Goal: Task Accomplishment & Management: Use online tool/utility

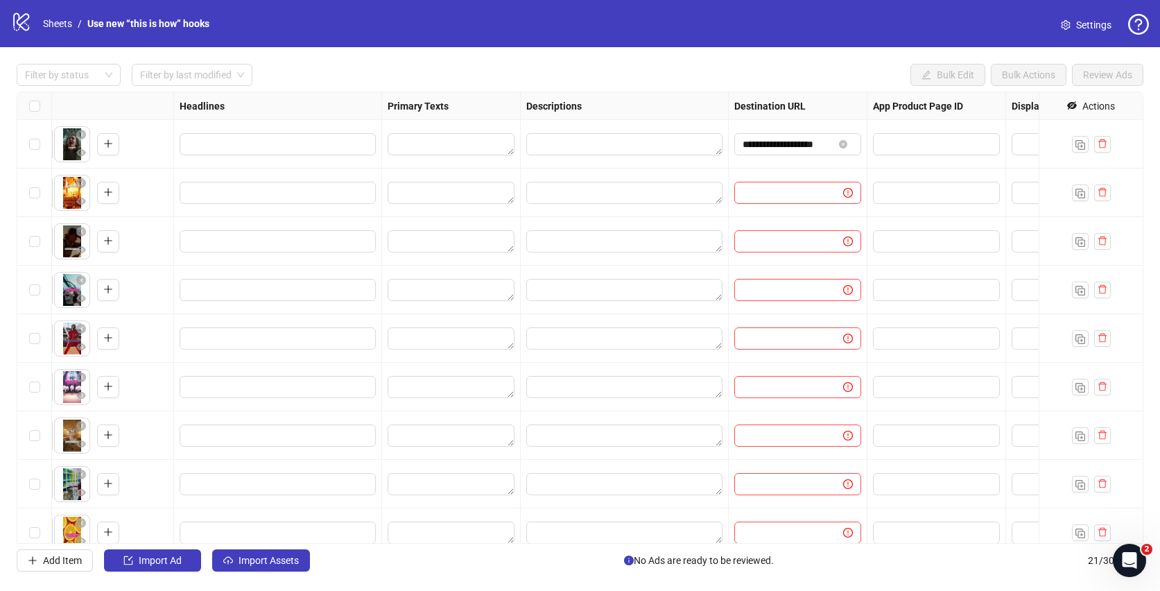
scroll to position [0, 631]
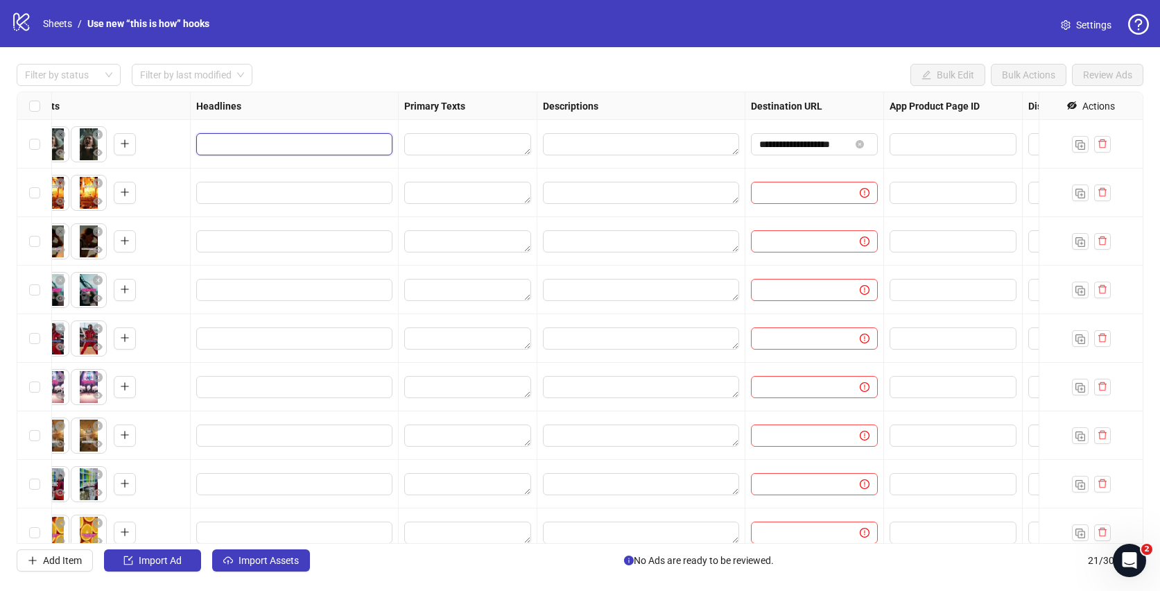
click at [319, 141] on input "Edit values" at bounding box center [293, 144] width 177 height 15
click at [352, 180] on input "**********" at bounding box center [309, 183] width 208 height 22
drag, startPoint x: 361, startPoint y: 182, endPoint x: 456, endPoint y: 182, distance: 94.3
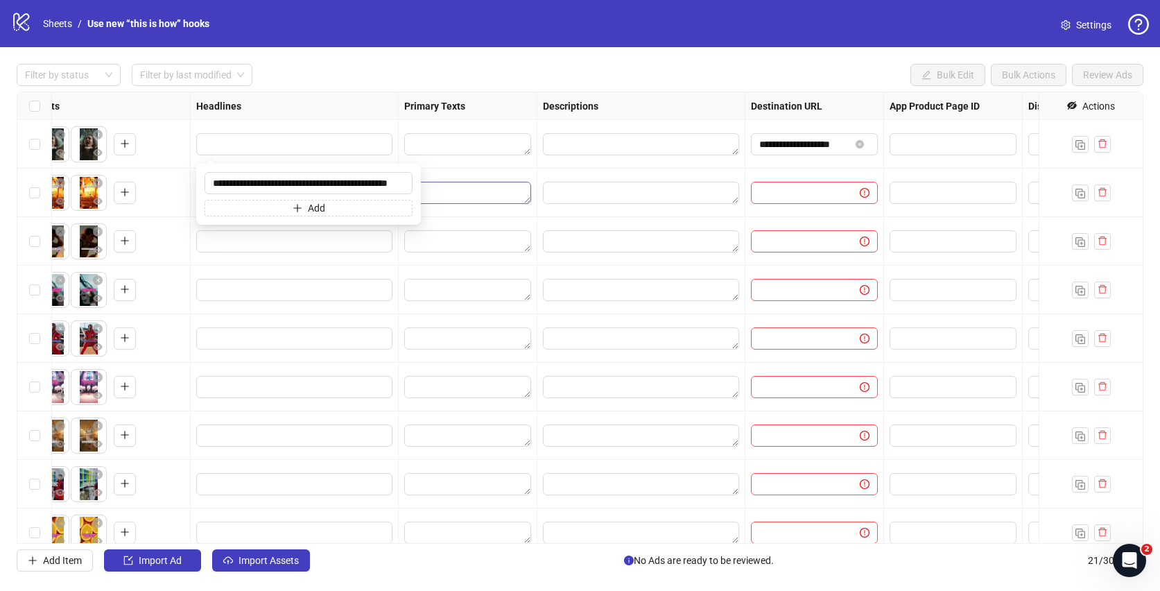
click at [456, 182] on body "**********" at bounding box center [580, 295] width 1160 height 591
type input "**********"
click at [359, 83] on div "Filter by status Filter by last modified Bulk Edit Bulk Actions Review Ads" at bounding box center [580, 75] width 1127 height 22
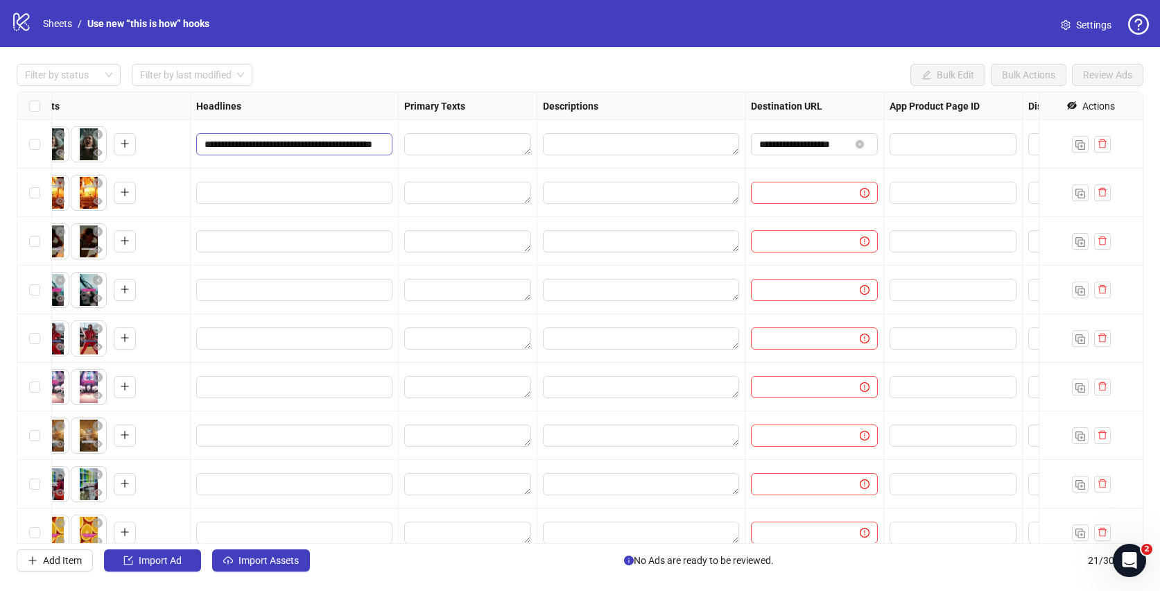
scroll to position [0, 40]
click at [478, 145] on textarea "Edit values" at bounding box center [467, 144] width 127 height 22
drag, startPoint x: 544, startPoint y: 183, endPoint x: 326, endPoint y: 173, distance: 218.7
click at [326, 173] on body "**********" at bounding box center [580, 295] width 1160 height 591
paste textarea "**********"
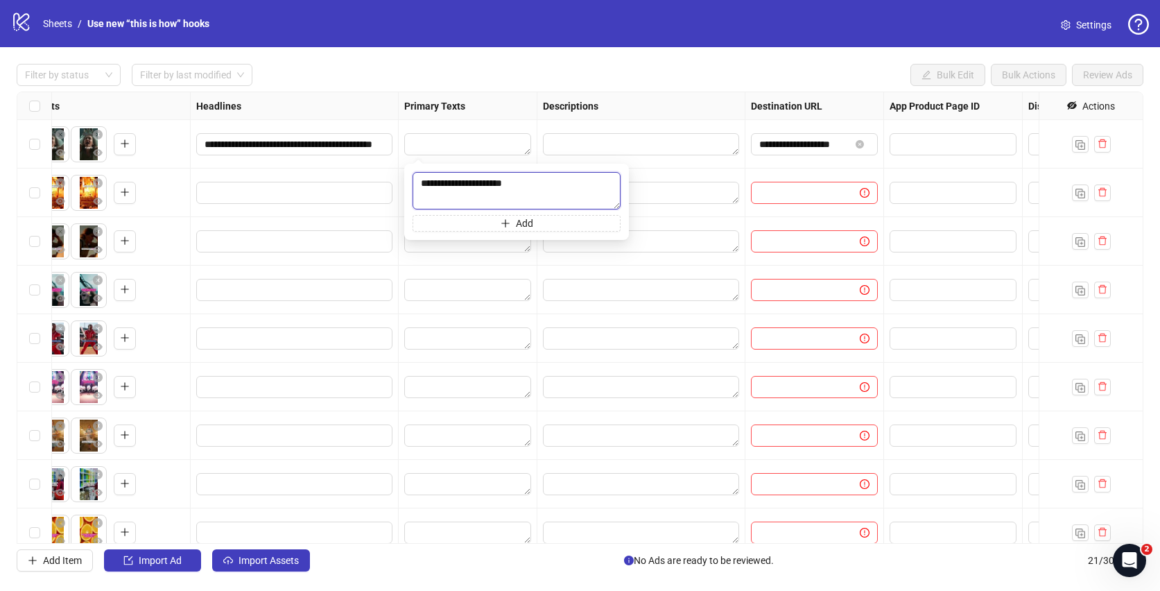
type textarea "**********"
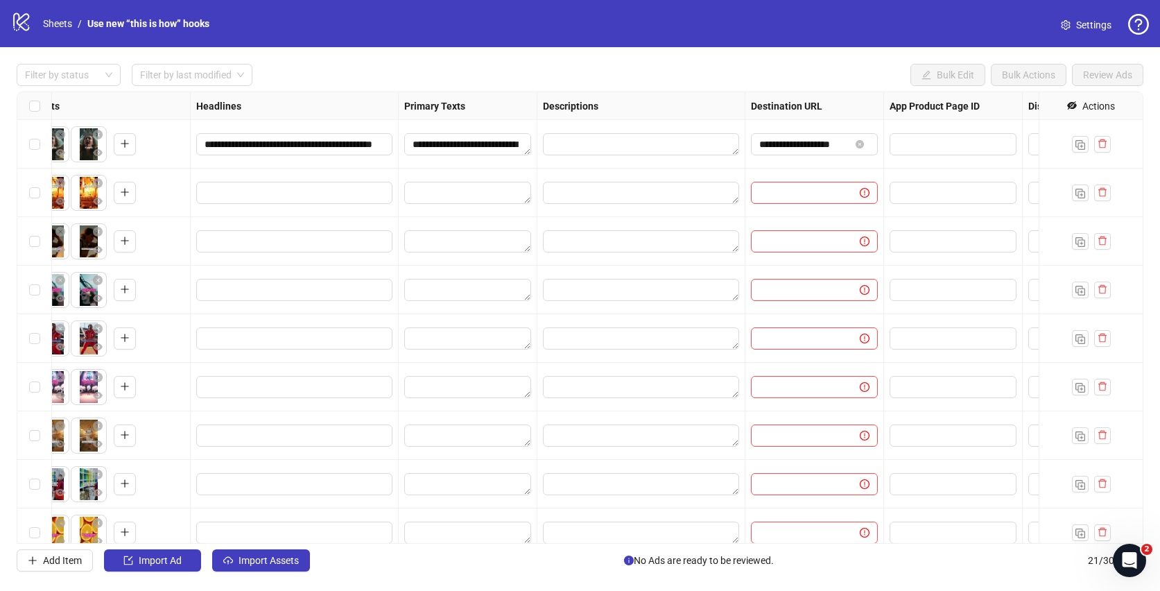
click at [581, 70] on div "Filter by status Filter by last modified Bulk Edit Bulk Actions Review Ads" at bounding box center [580, 75] width 1127 height 22
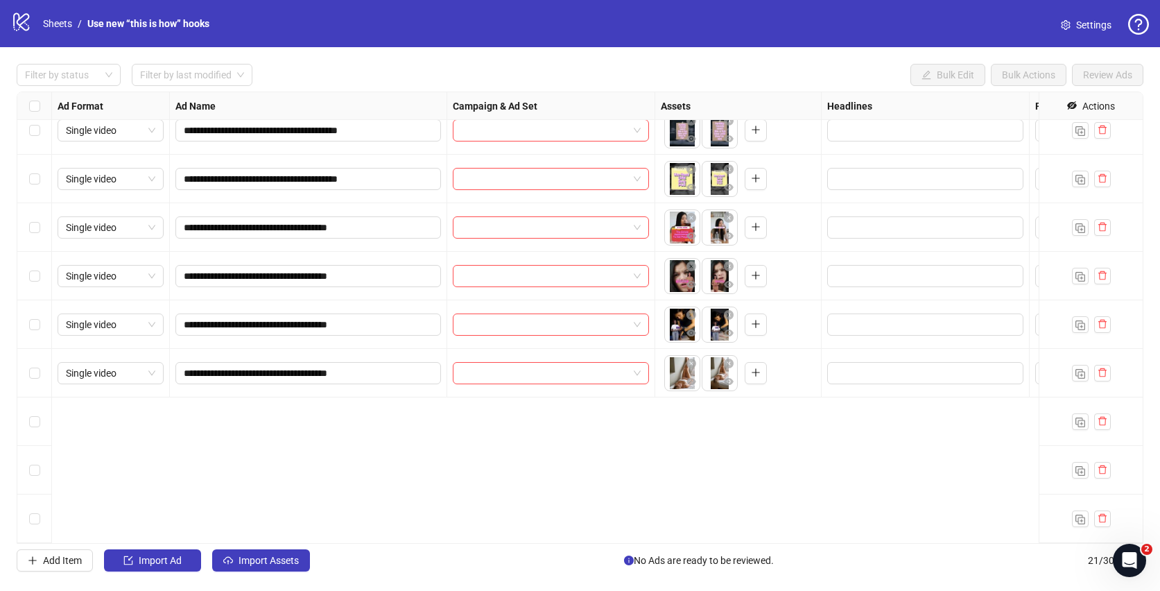
scroll to position [0, 0]
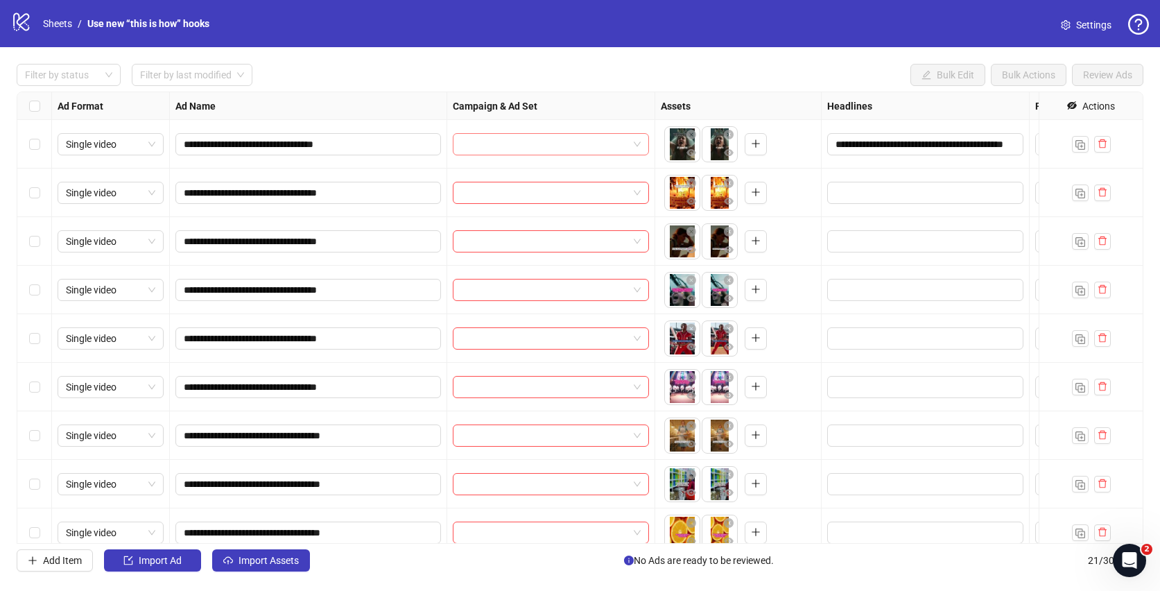
click at [638, 145] on span at bounding box center [551, 144] width 180 height 21
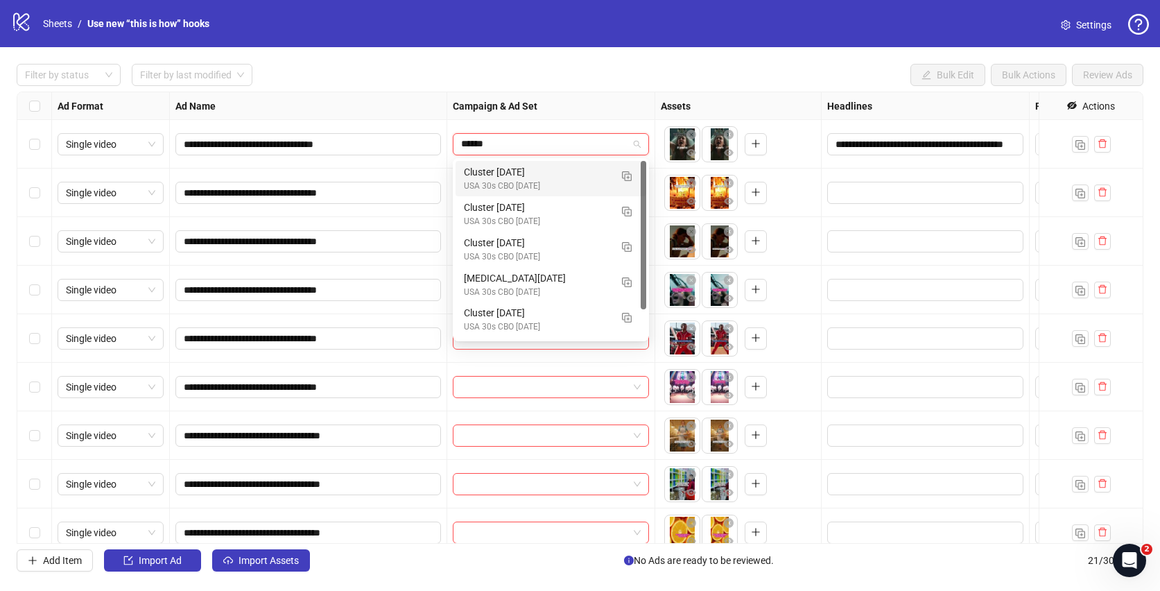
type input "******"
click at [603, 89] on div "**********" at bounding box center [580, 317] width 1160 height 541
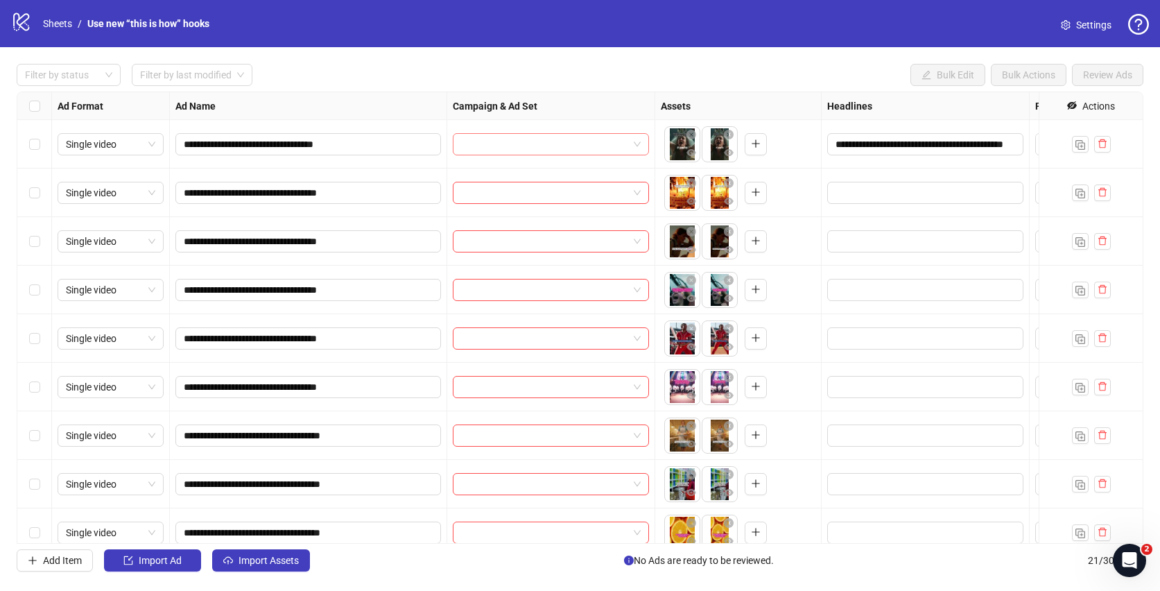
click at [642, 145] on div at bounding box center [551, 144] width 196 height 22
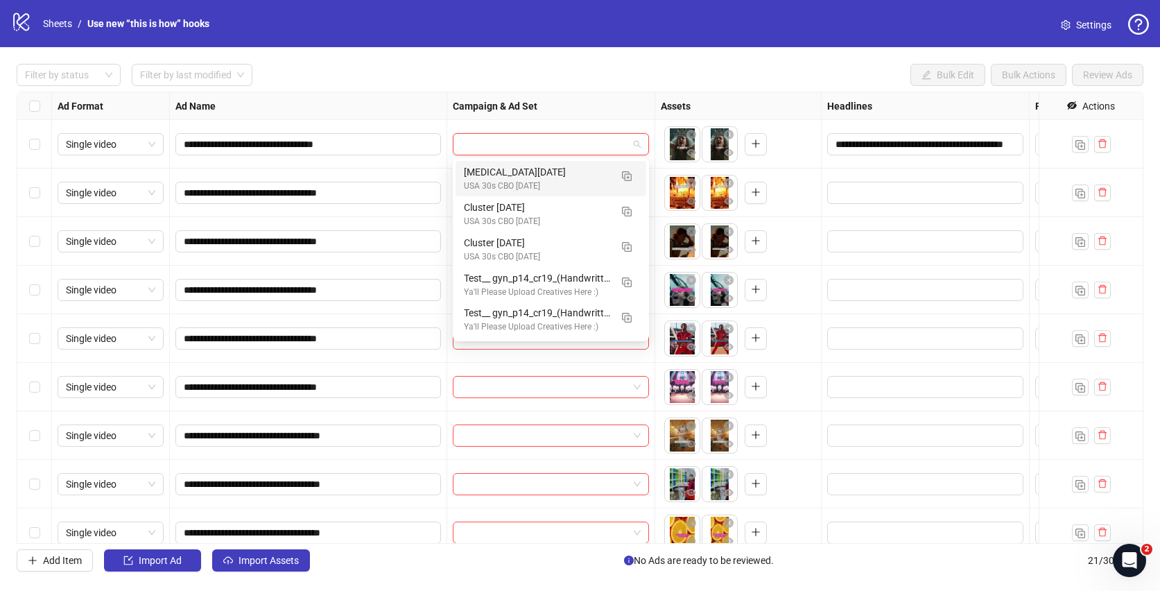
type input "*"
type input "*********"
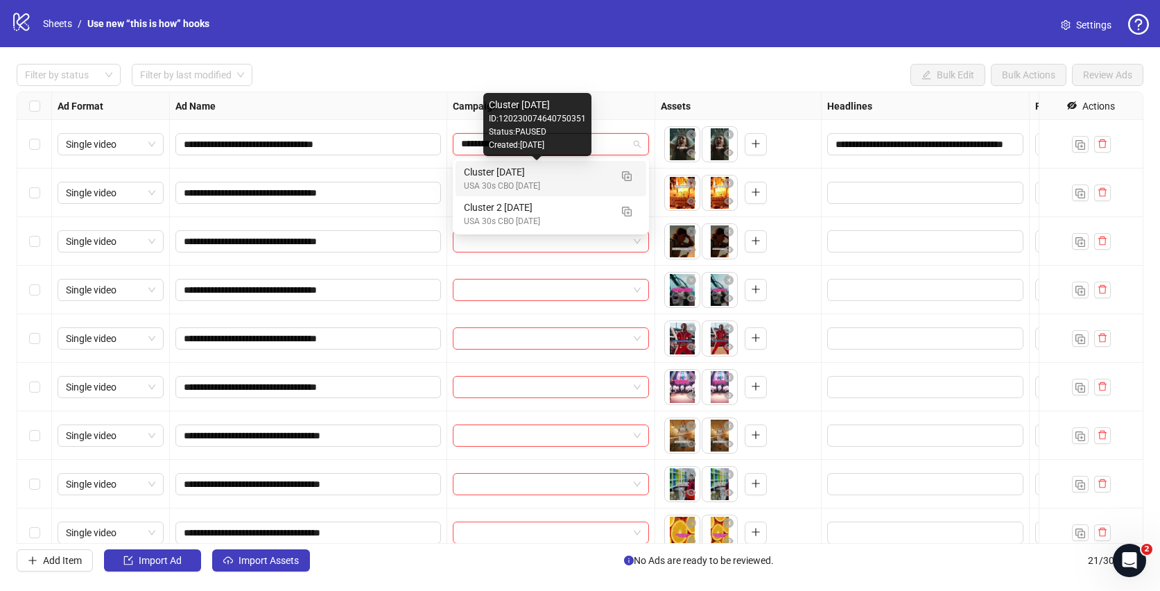
click at [477, 175] on div "Cluster [DATE]" at bounding box center [537, 171] width 146 height 15
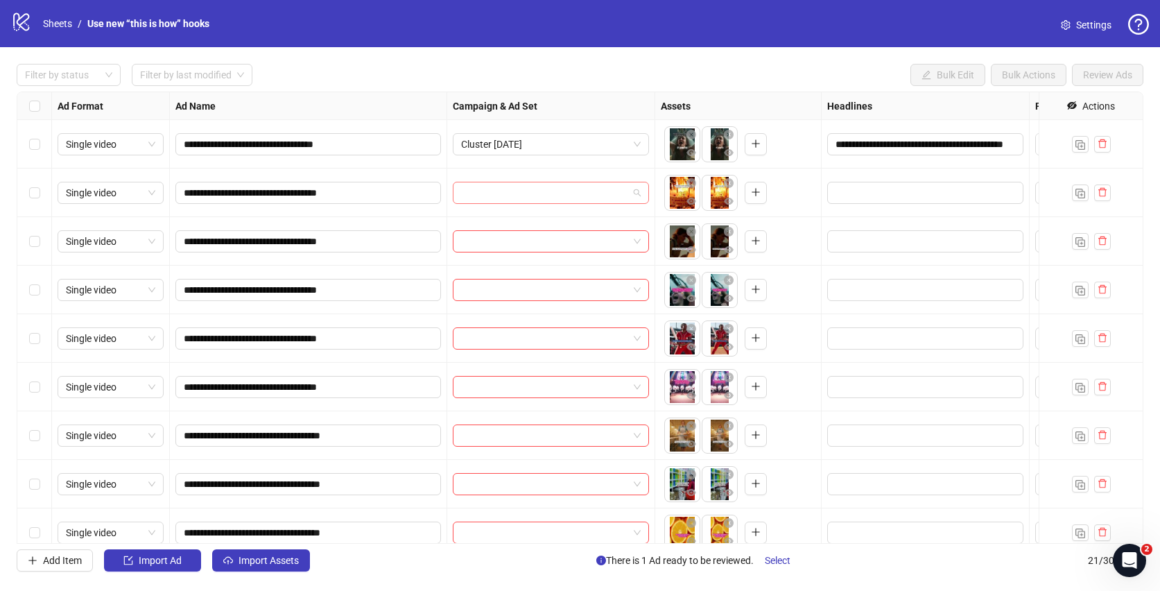
click at [489, 187] on input "search" at bounding box center [544, 192] width 167 height 21
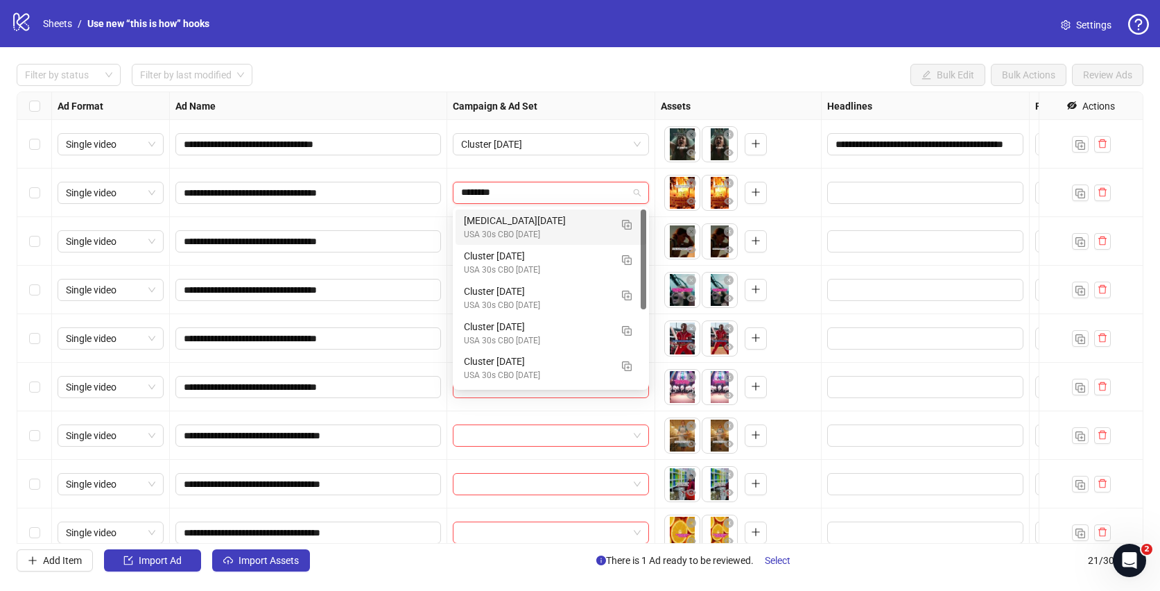
type input "*********"
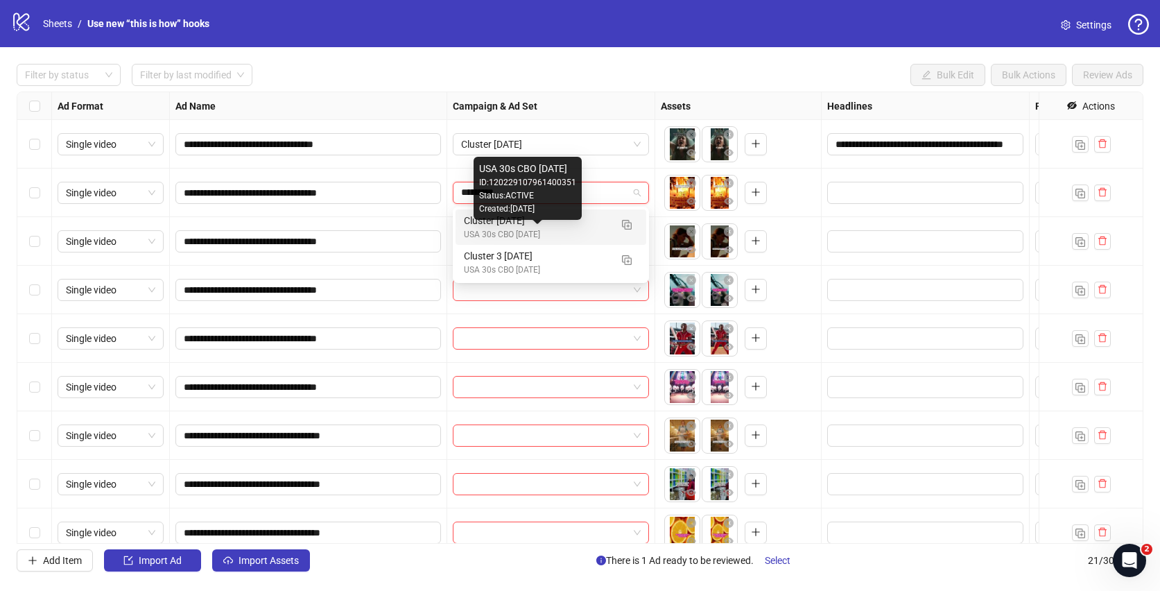
click at [553, 237] on div "USA 30s CBO [DATE]" at bounding box center [537, 234] width 146 height 13
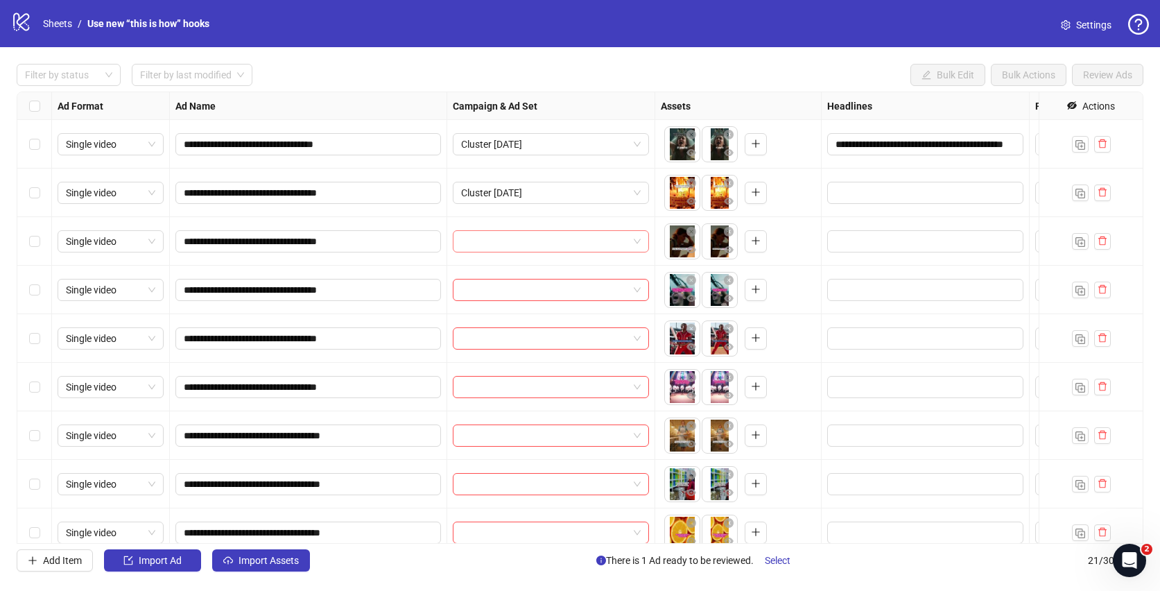
click at [538, 242] on input "search" at bounding box center [544, 241] width 167 height 21
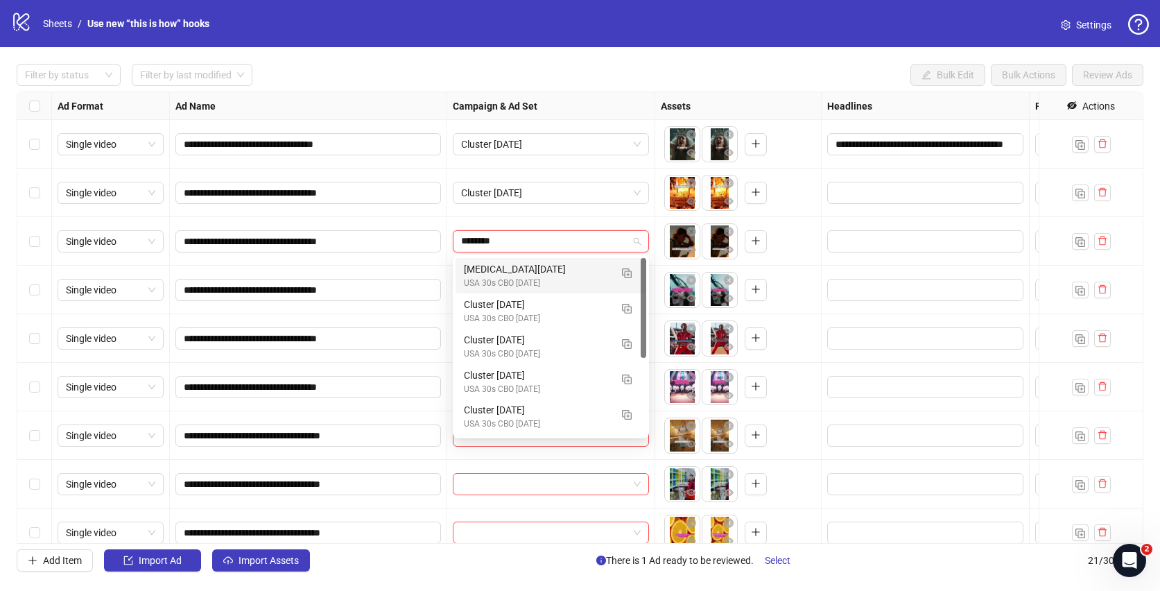
type input "*********"
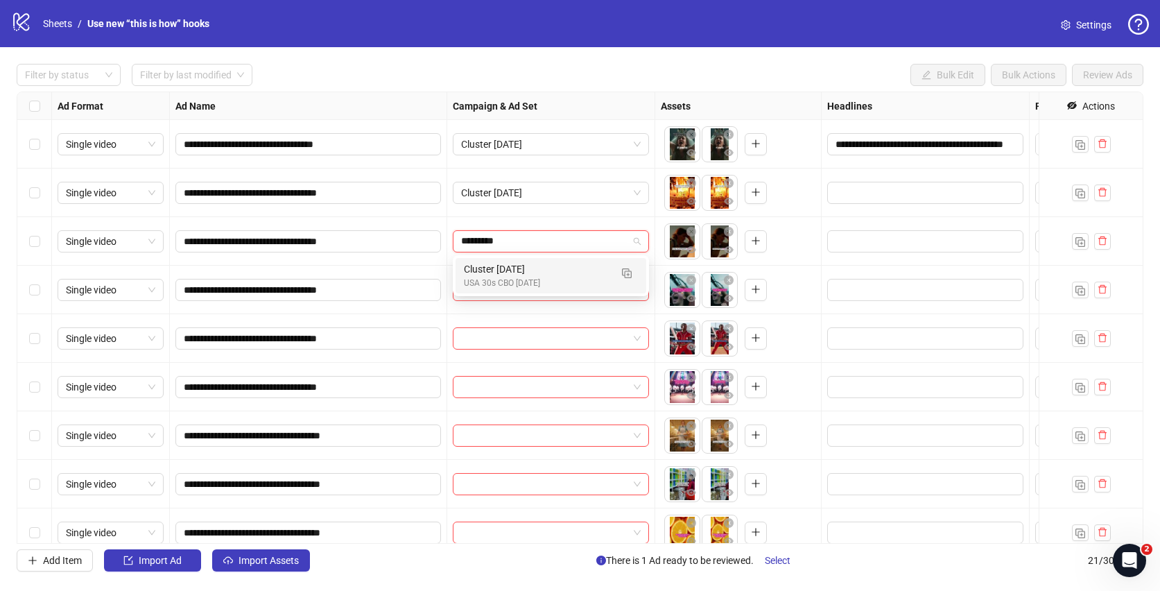
click at [537, 270] on div "Cluster [DATE]" at bounding box center [537, 268] width 146 height 15
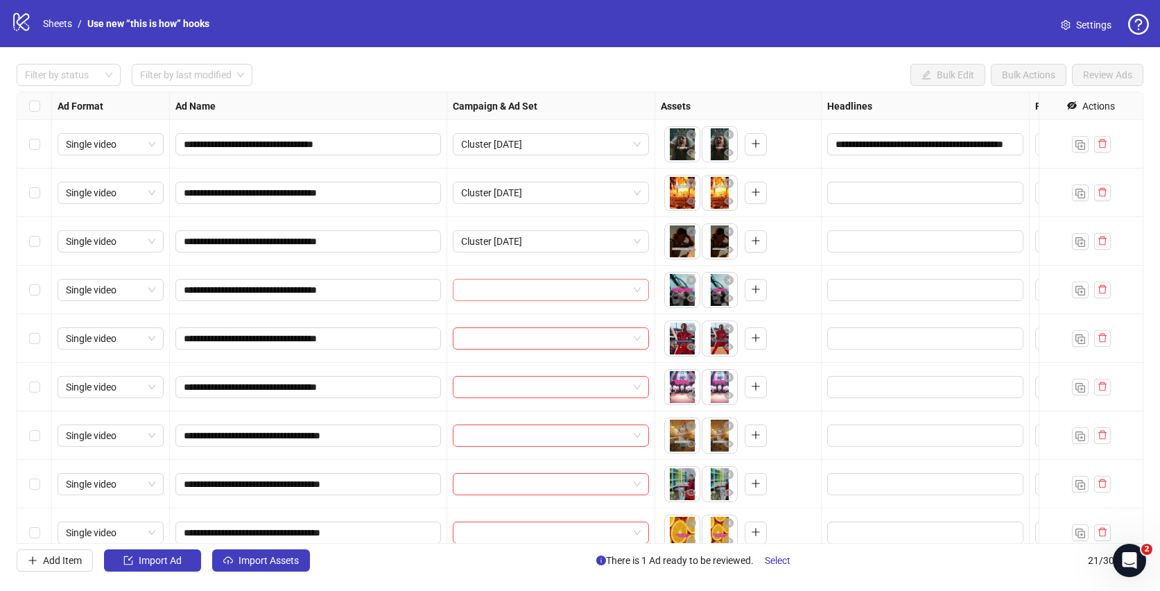
click at [521, 291] on input "search" at bounding box center [544, 289] width 167 height 21
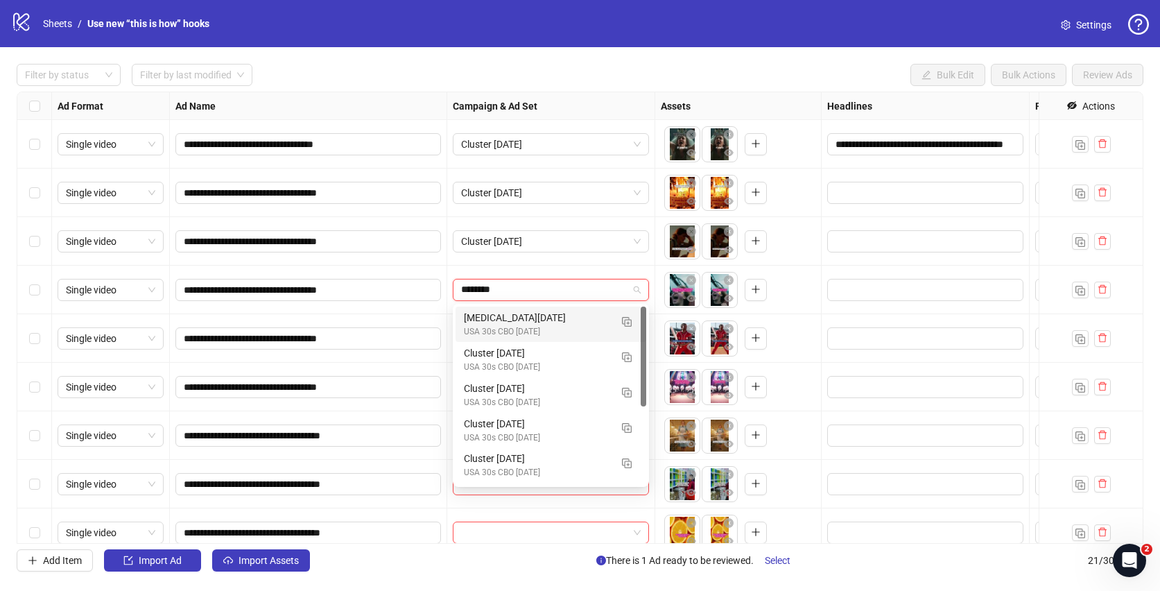
type input "*********"
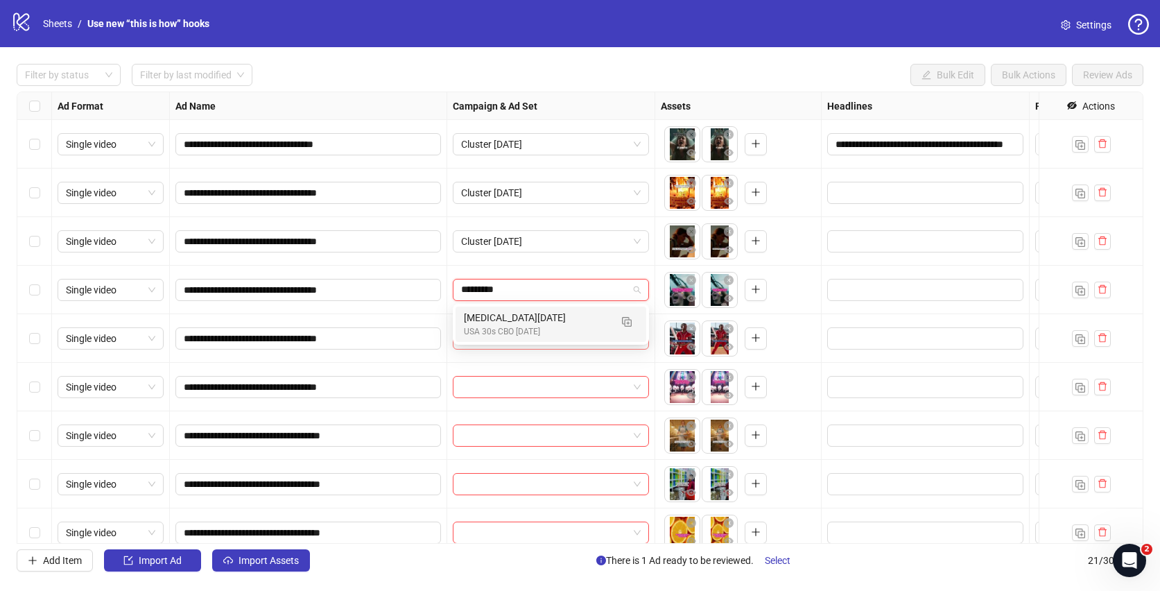
click at [497, 329] on div "USA 30s CBO [DATE]" at bounding box center [537, 331] width 146 height 13
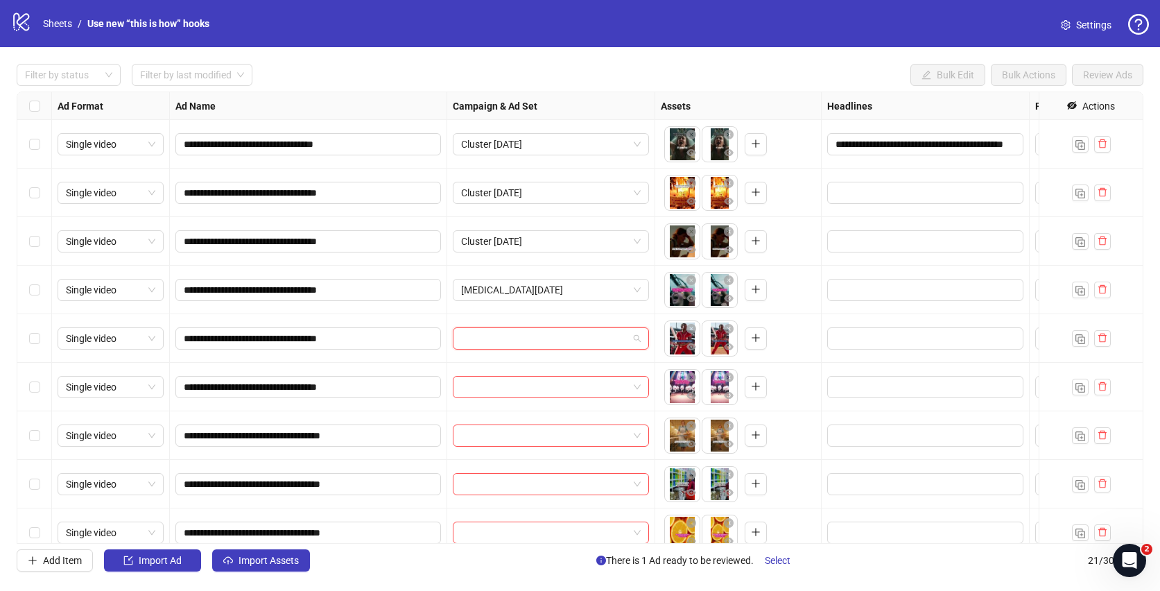
click at [500, 345] on input "search" at bounding box center [544, 338] width 167 height 21
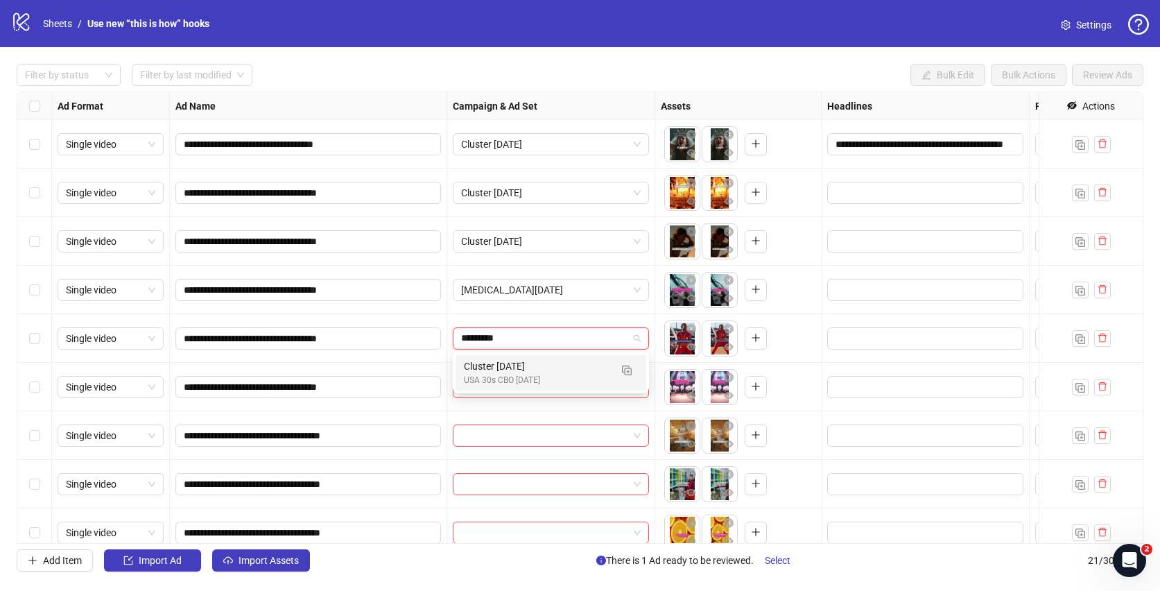
type input "*********"
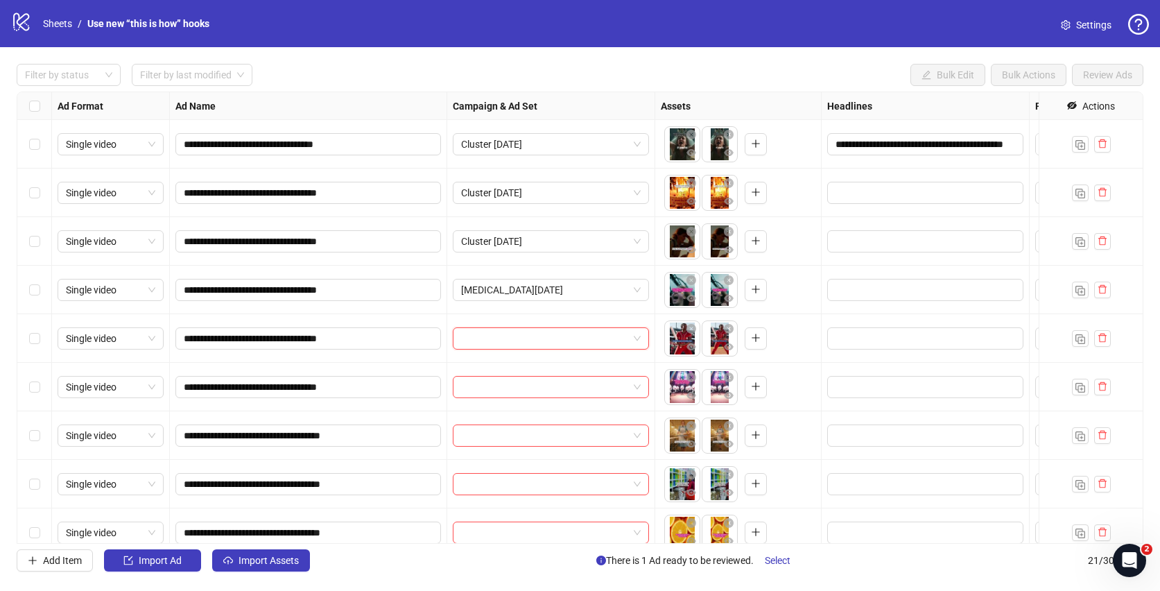
click at [444, 305] on div "**********" at bounding box center [308, 290] width 277 height 49
click at [485, 350] on div at bounding box center [551, 338] width 208 height 49
click at [490, 344] on input "search" at bounding box center [544, 338] width 167 height 21
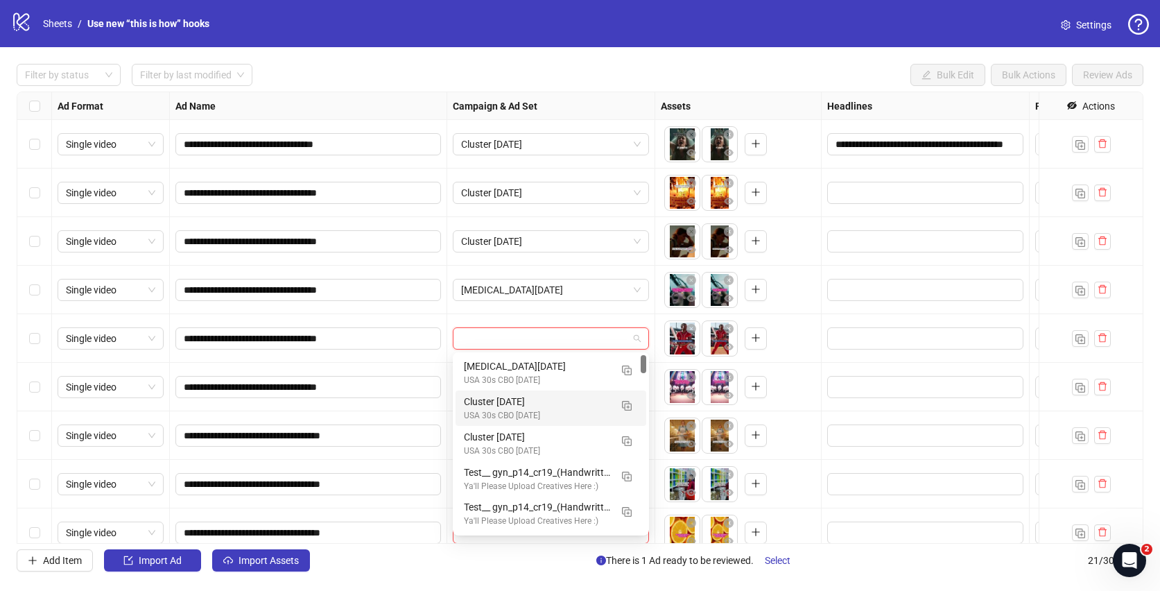
click at [541, 413] on div "USA 30s CBO [DATE]" at bounding box center [537, 415] width 146 height 13
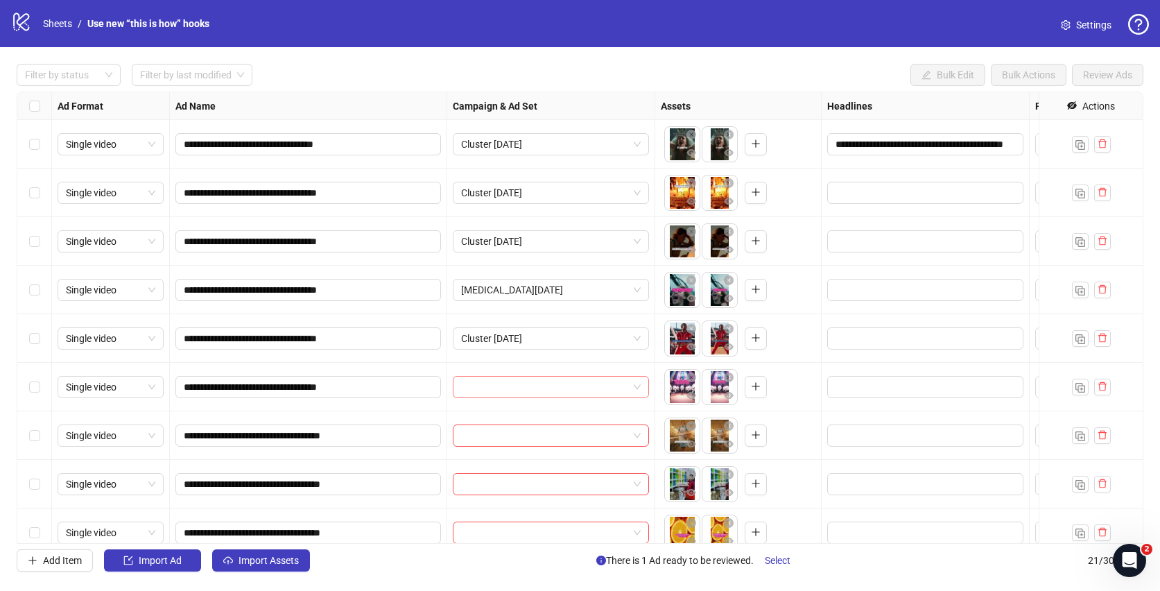
click at [502, 385] on input "search" at bounding box center [544, 387] width 167 height 21
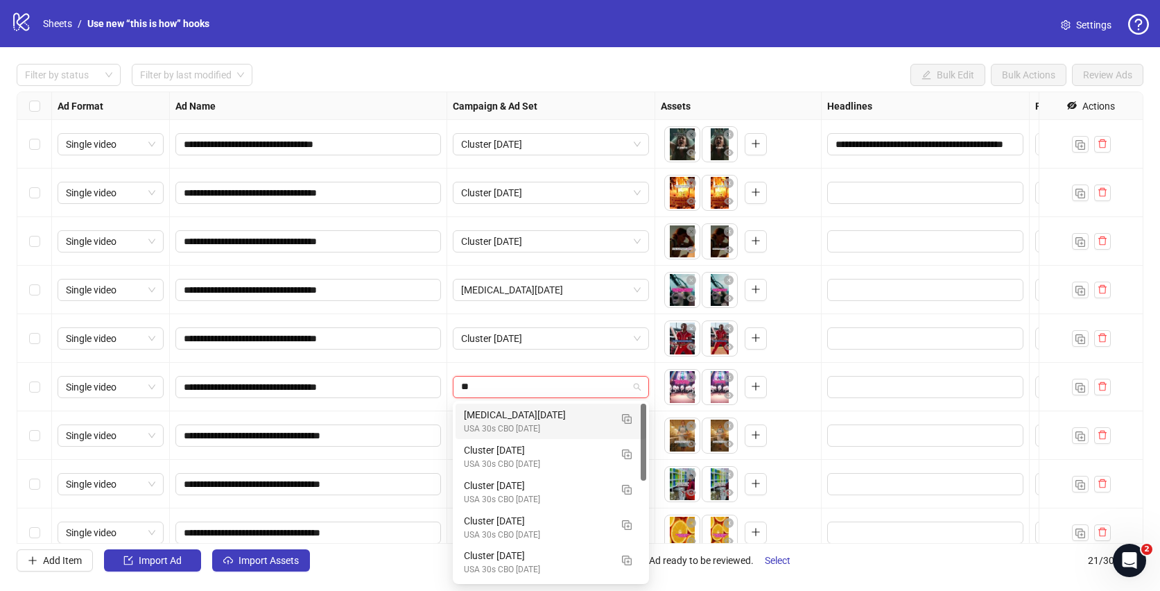
type input "*"
click at [389, 60] on div "**********" at bounding box center [580, 317] width 1160 height 541
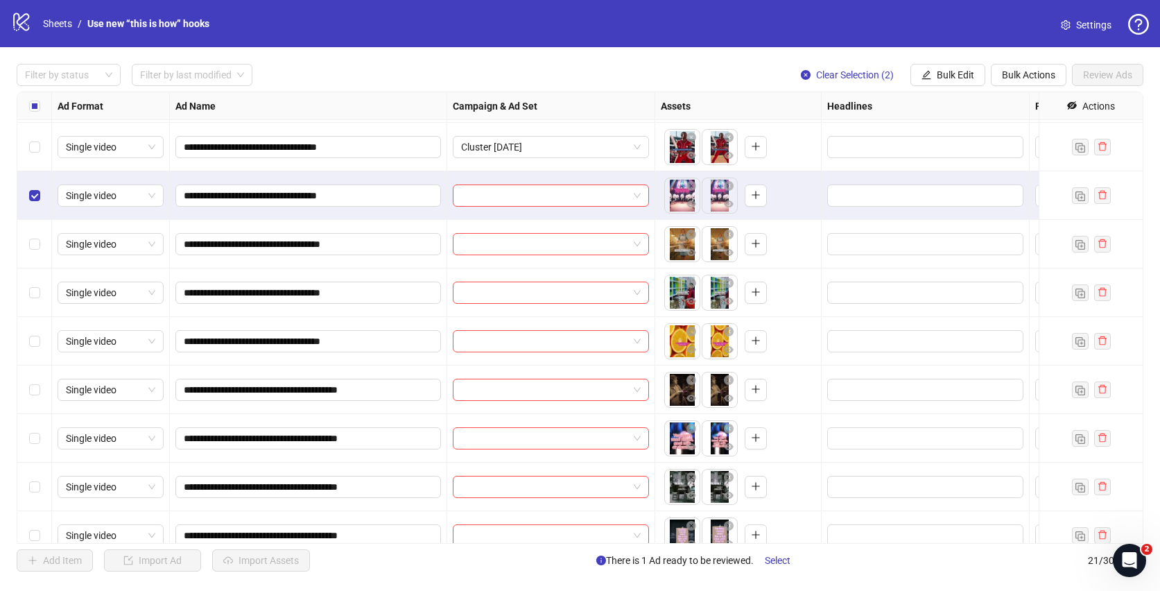
scroll to position [195, 0]
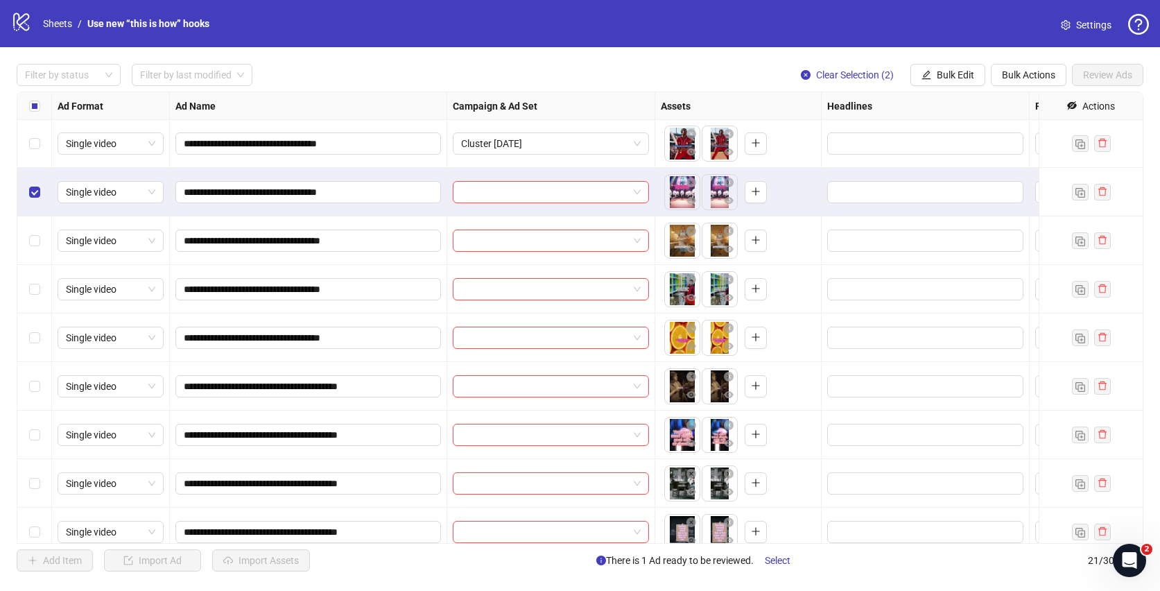
click at [40, 393] on div "Select row 10" at bounding box center [34, 386] width 35 height 49
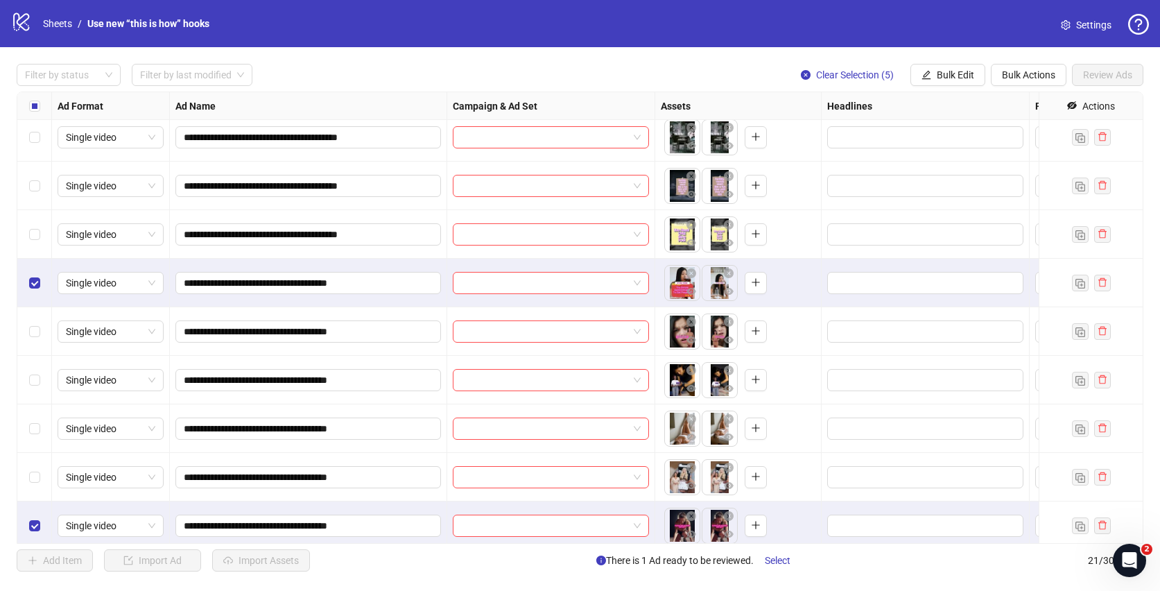
scroll to position [596, 0]
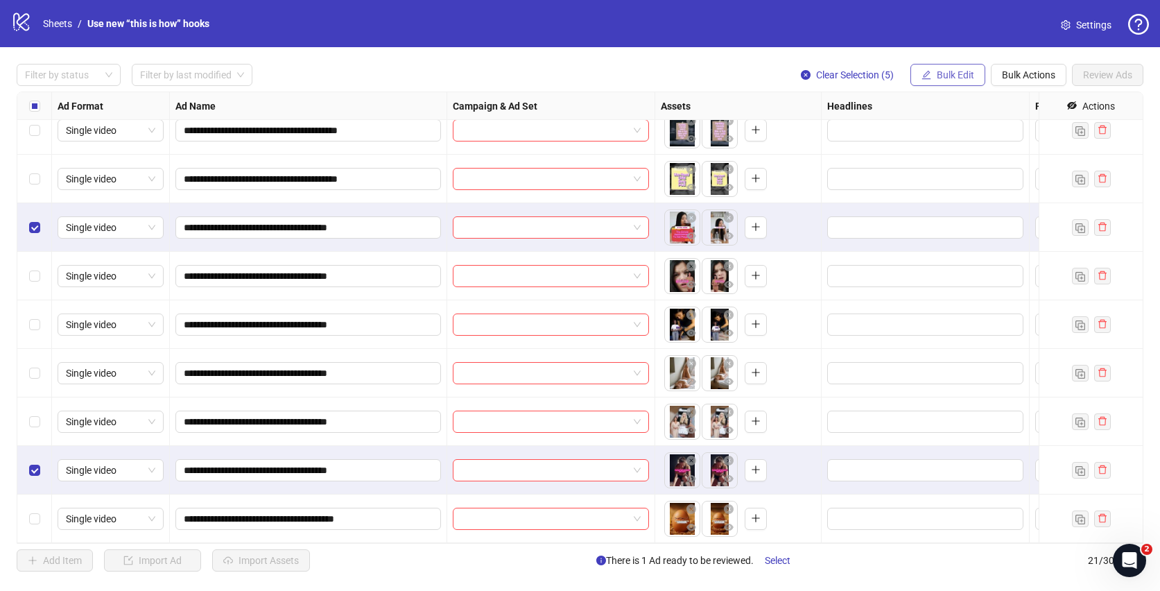
click at [955, 71] on span "Bulk Edit" at bounding box center [955, 74] width 37 height 11
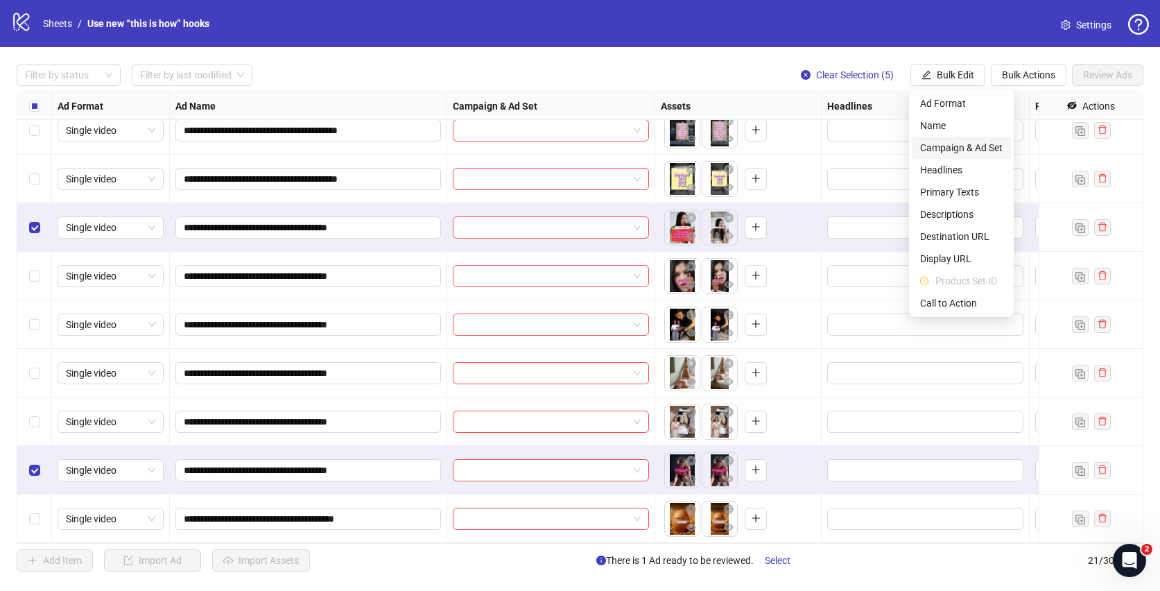
click at [960, 148] on span "Campaign & Ad Set" at bounding box center [961, 147] width 83 height 15
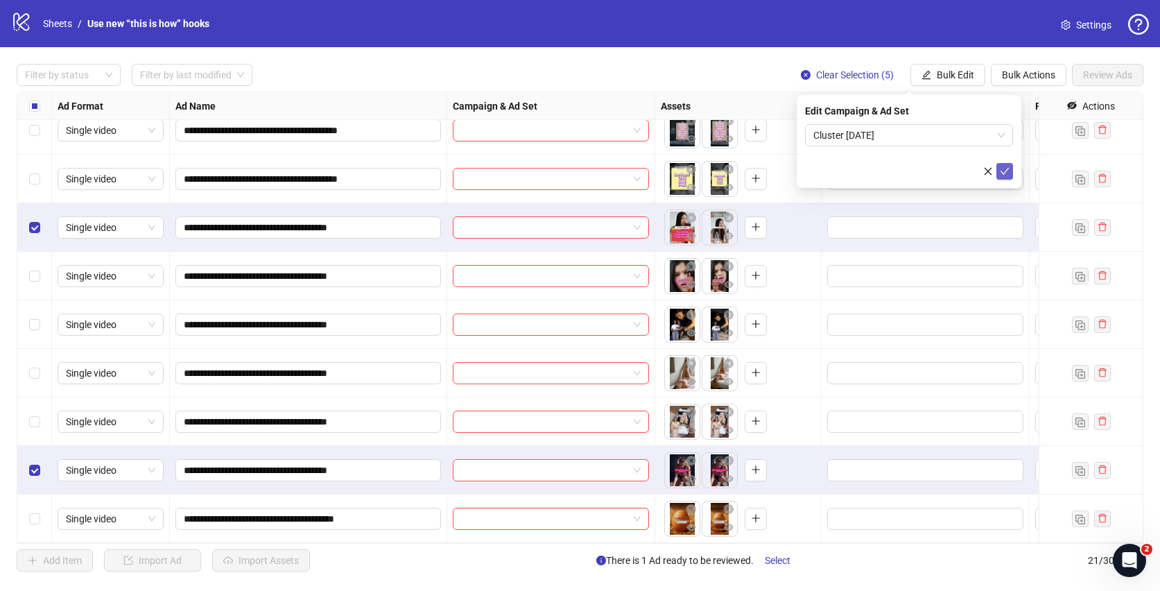
click at [1008, 171] on icon "check" at bounding box center [1005, 171] width 10 height 10
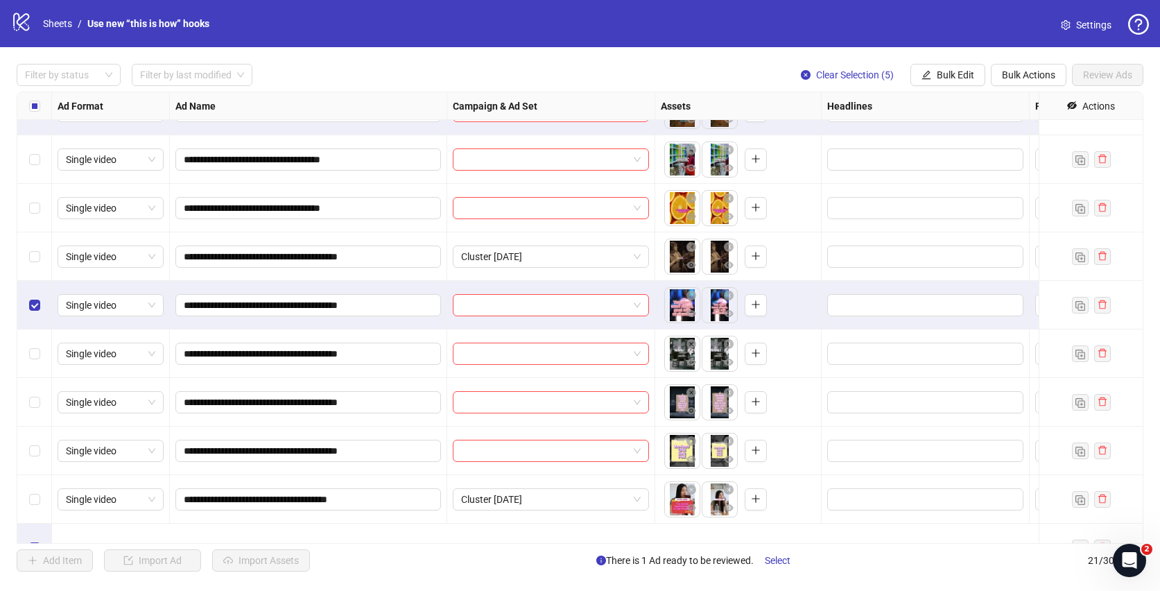
scroll to position [0, 0]
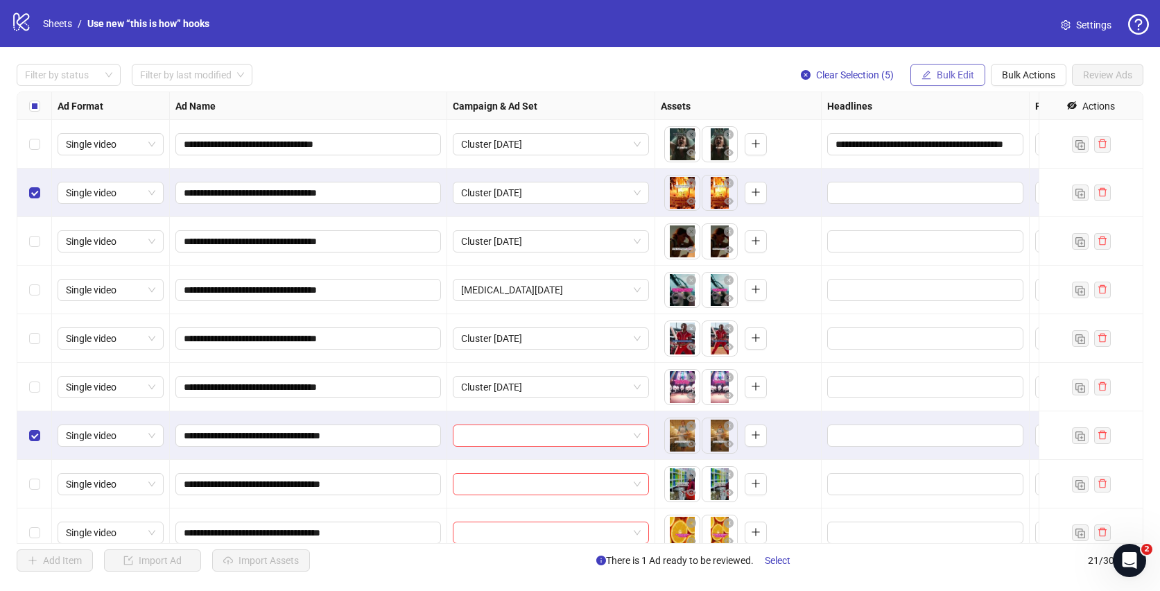
click at [959, 81] on button "Bulk Edit" at bounding box center [948, 75] width 75 height 22
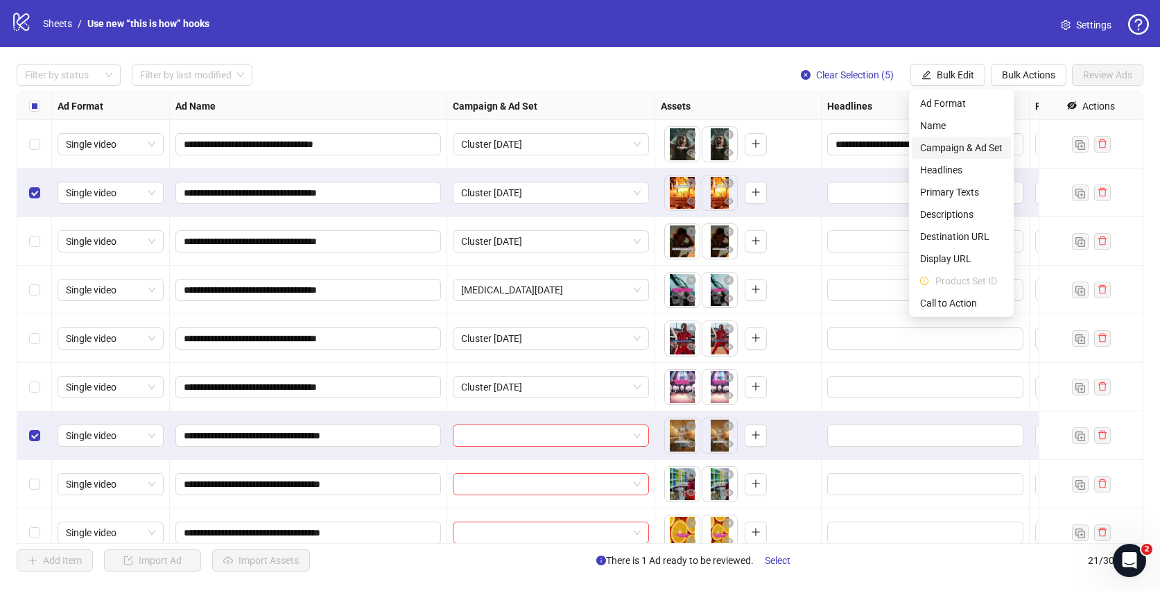
click at [976, 153] on span "Campaign & Ad Set" at bounding box center [961, 147] width 83 height 15
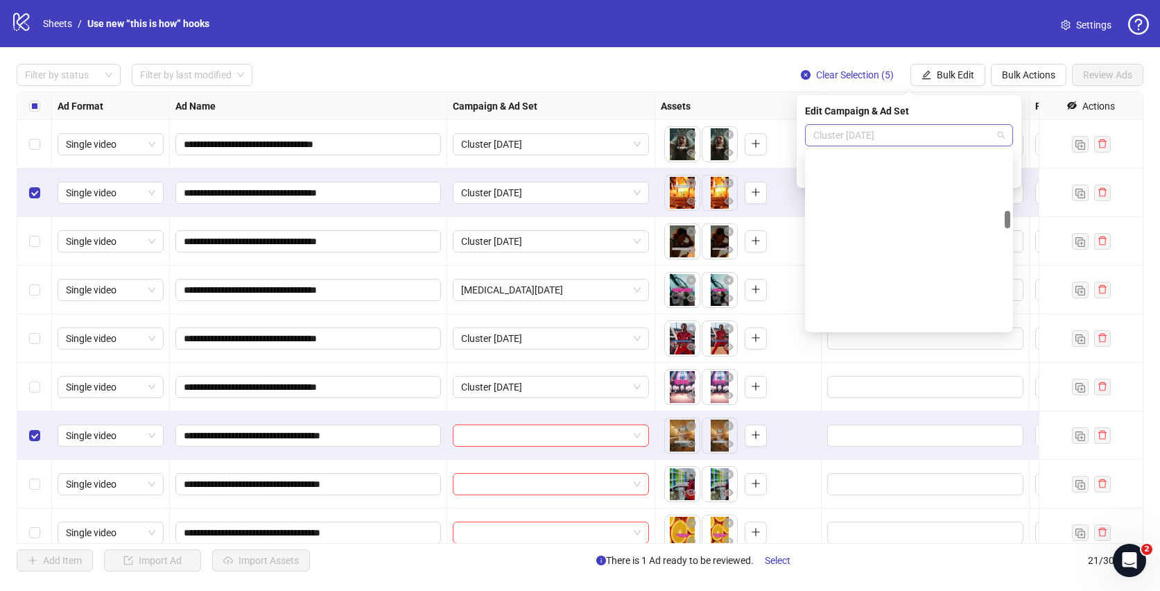
click at [913, 139] on span "Cluster [DATE]" at bounding box center [908, 135] width 191 height 21
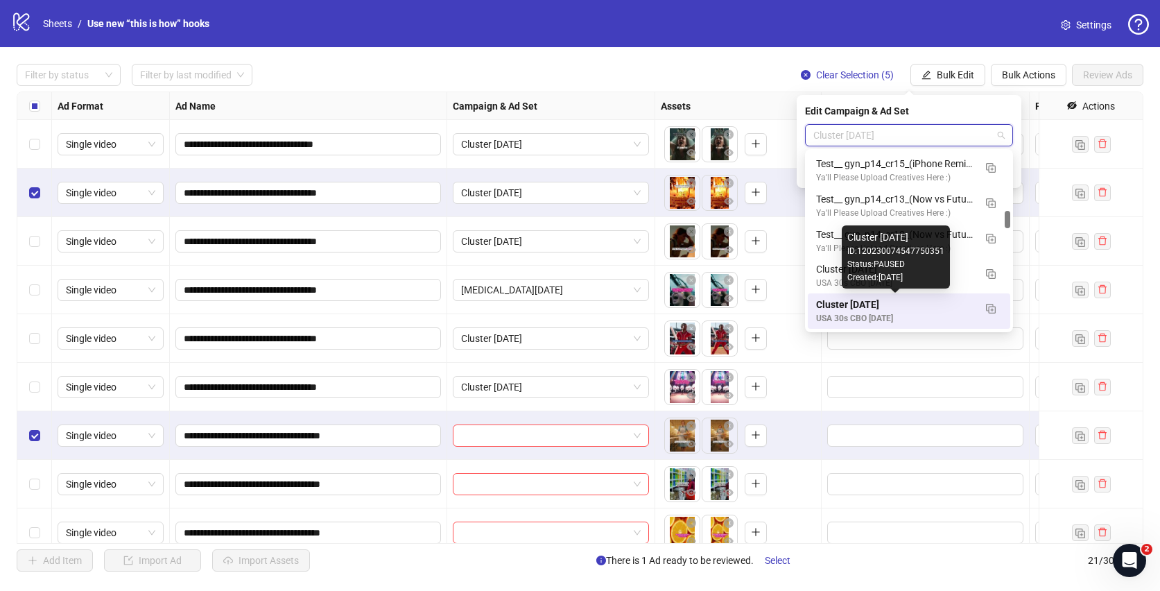
click at [891, 310] on div "Cluster [DATE]" at bounding box center [895, 304] width 158 height 15
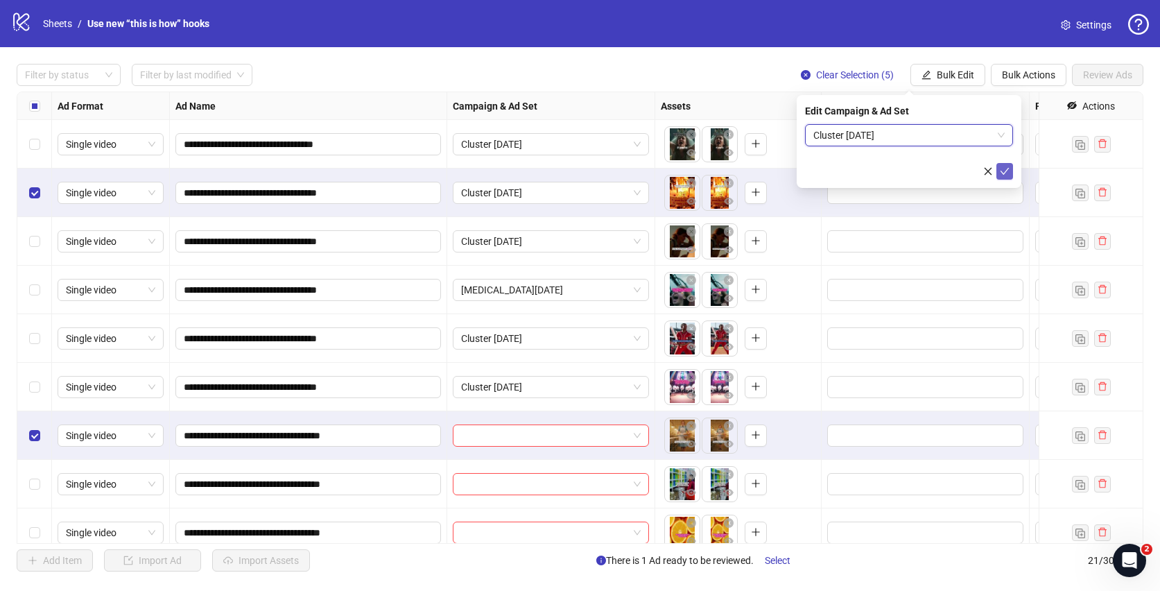
click at [1008, 172] on icon "check" at bounding box center [1005, 171] width 10 height 10
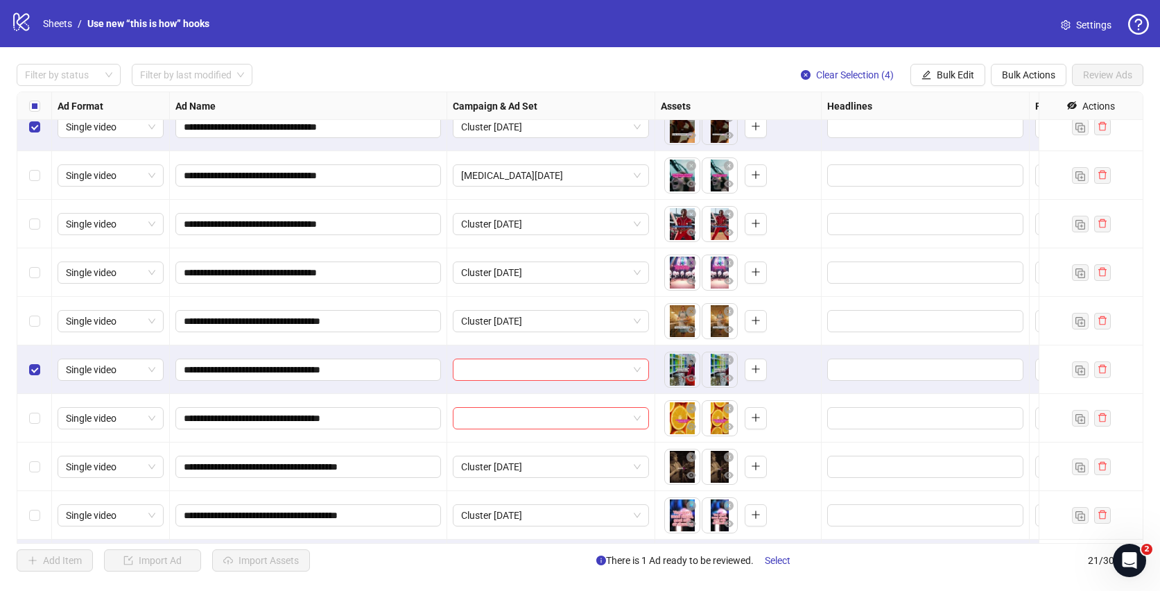
scroll to position [0, 0]
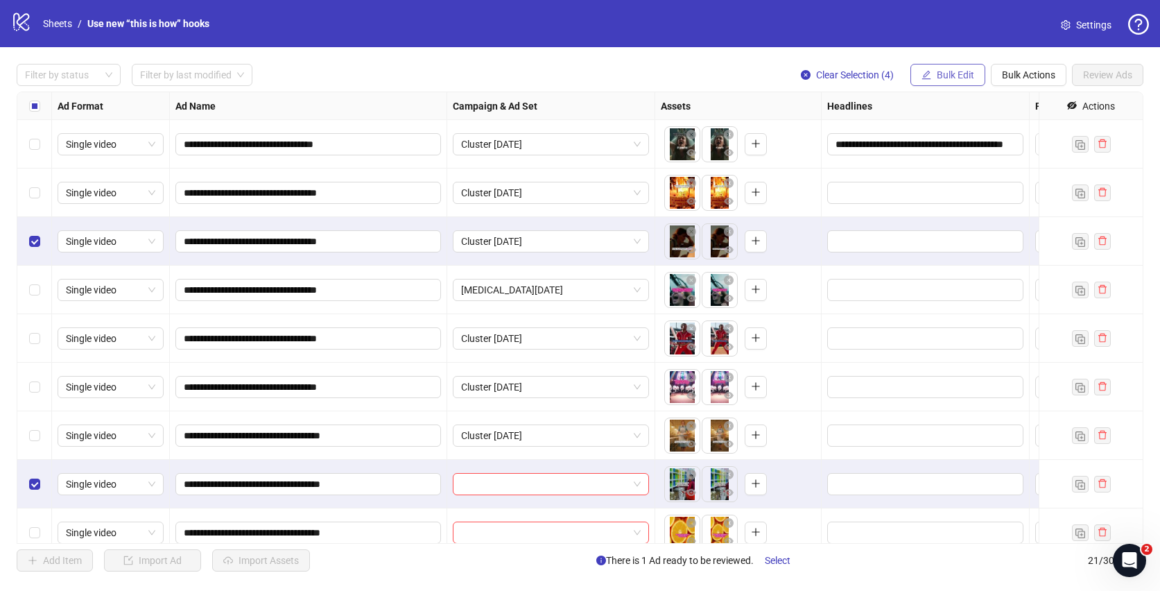
click at [953, 78] on span "Bulk Edit" at bounding box center [955, 74] width 37 height 11
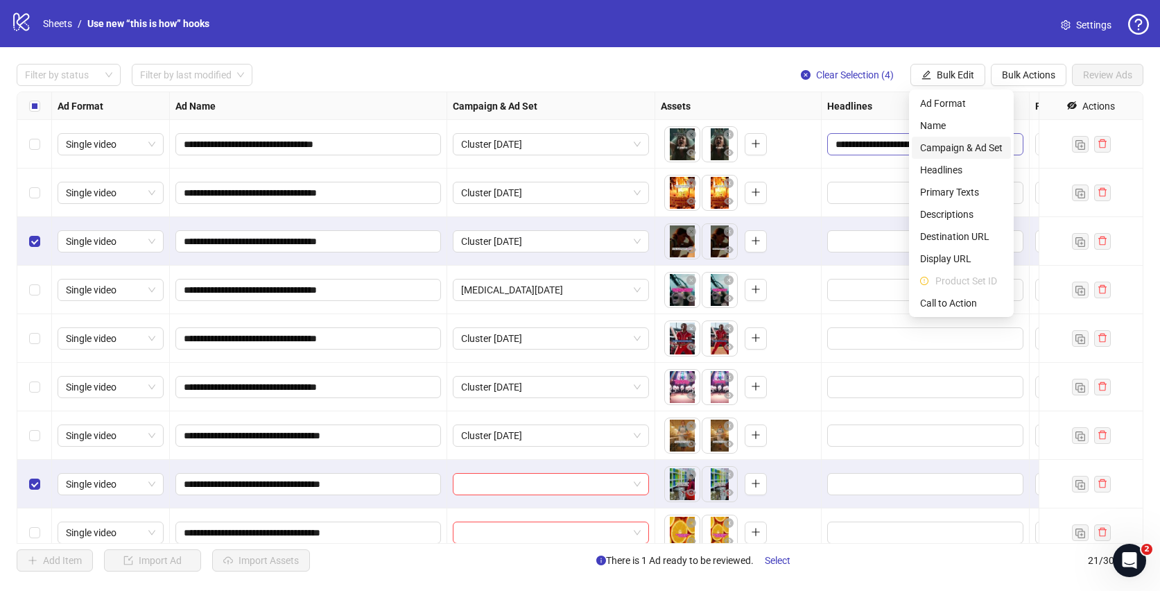
click at [950, 144] on span "Campaign & Ad Set" at bounding box center [961, 147] width 83 height 15
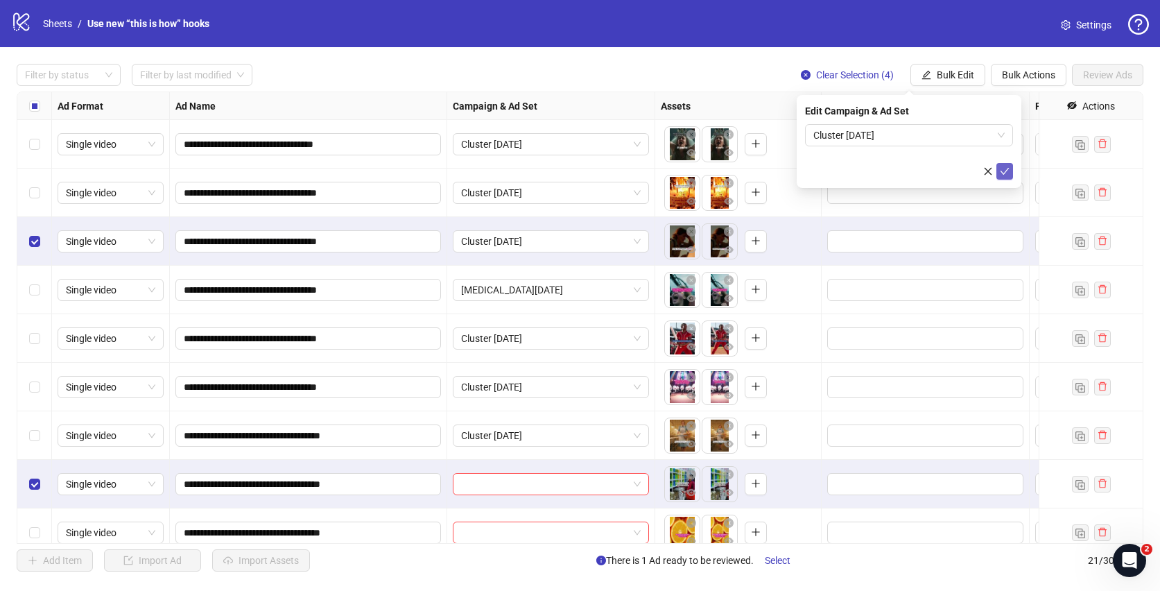
click at [1010, 169] on button "submit" at bounding box center [1005, 171] width 17 height 17
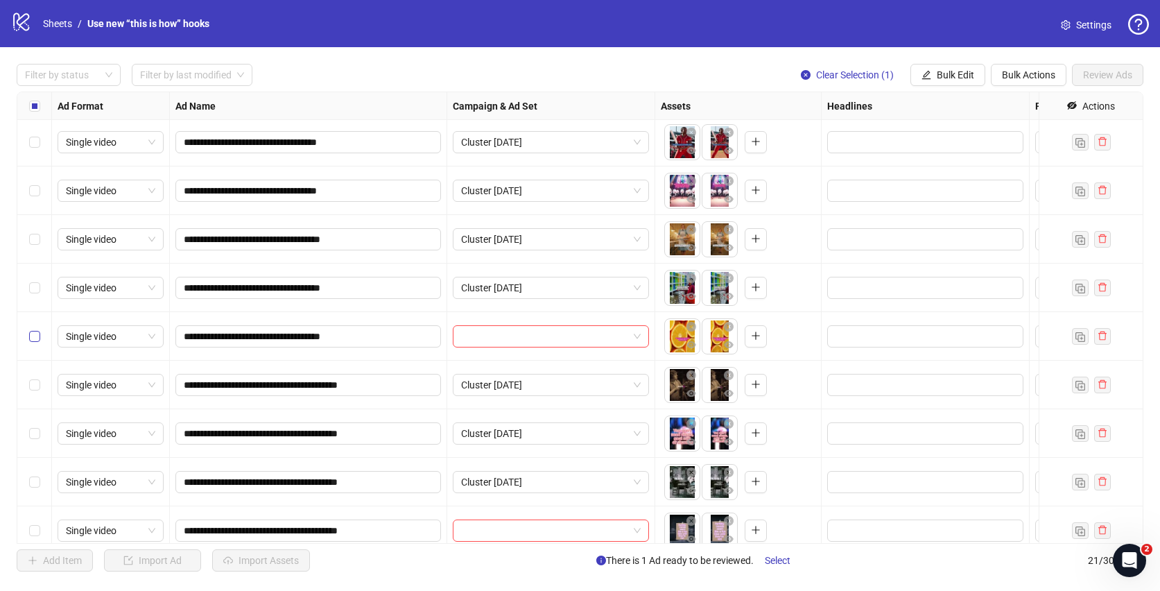
click at [34, 340] on label "Select row 9" at bounding box center [34, 336] width 11 height 15
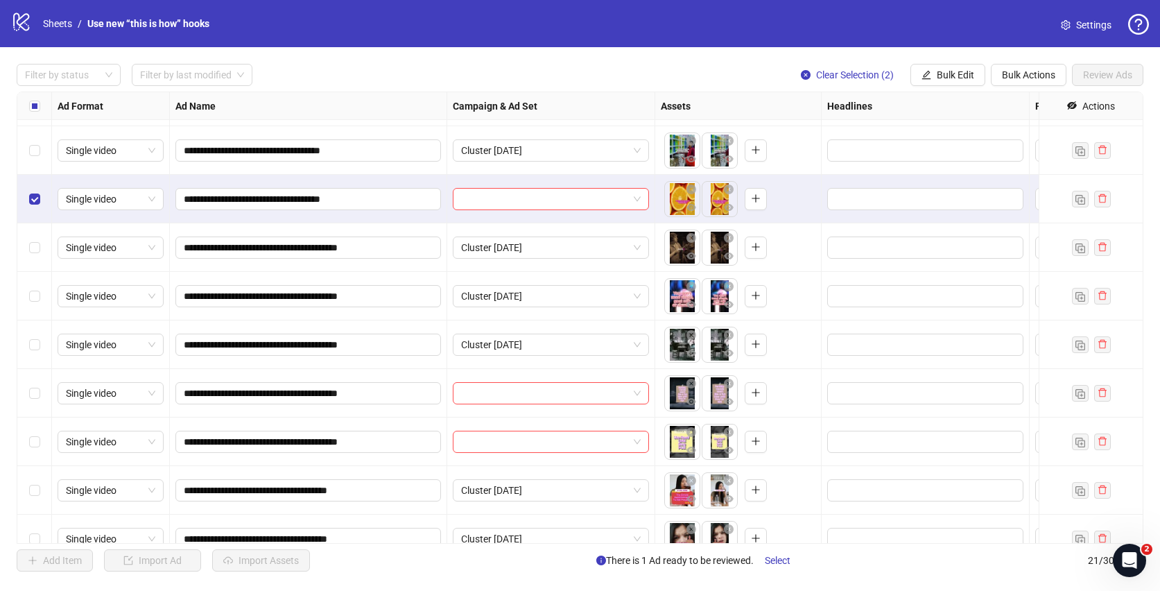
scroll to position [334, 0]
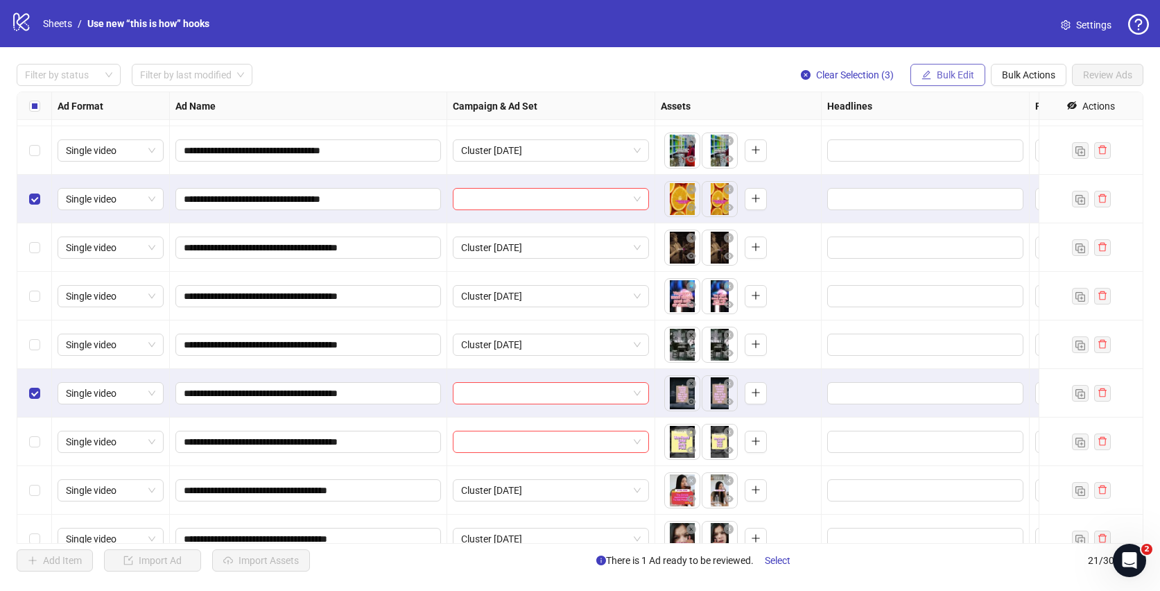
click at [940, 78] on span "Bulk Edit" at bounding box center [955, 74] width 37 height 11
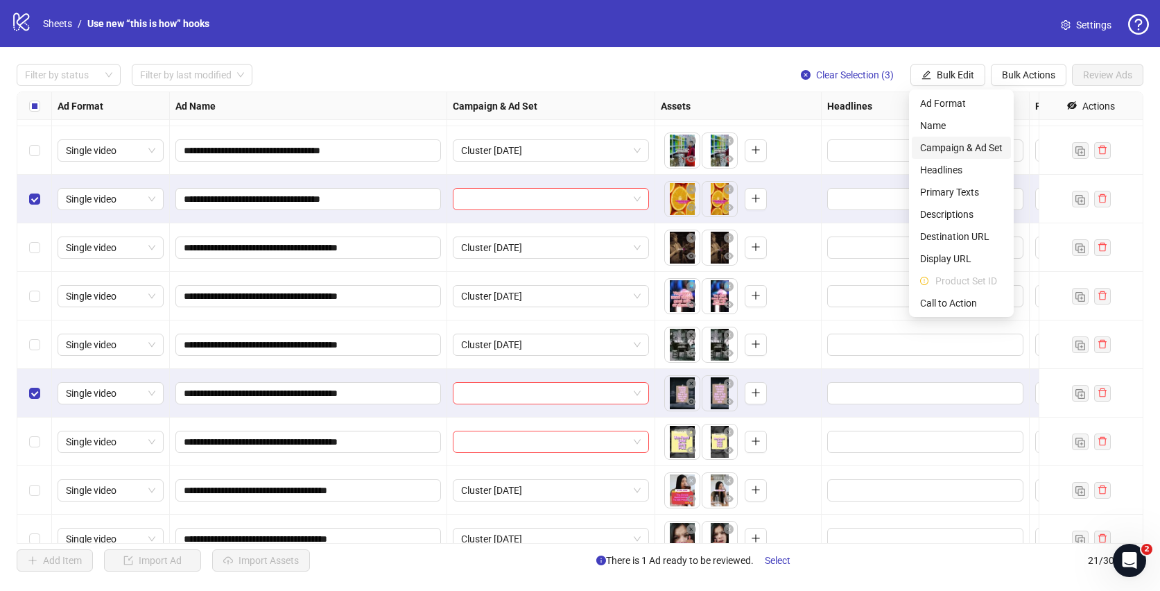
click at [957, 146] on span "Campaign & Ad Set" at bounding box center [961, 147] width 83 height 15
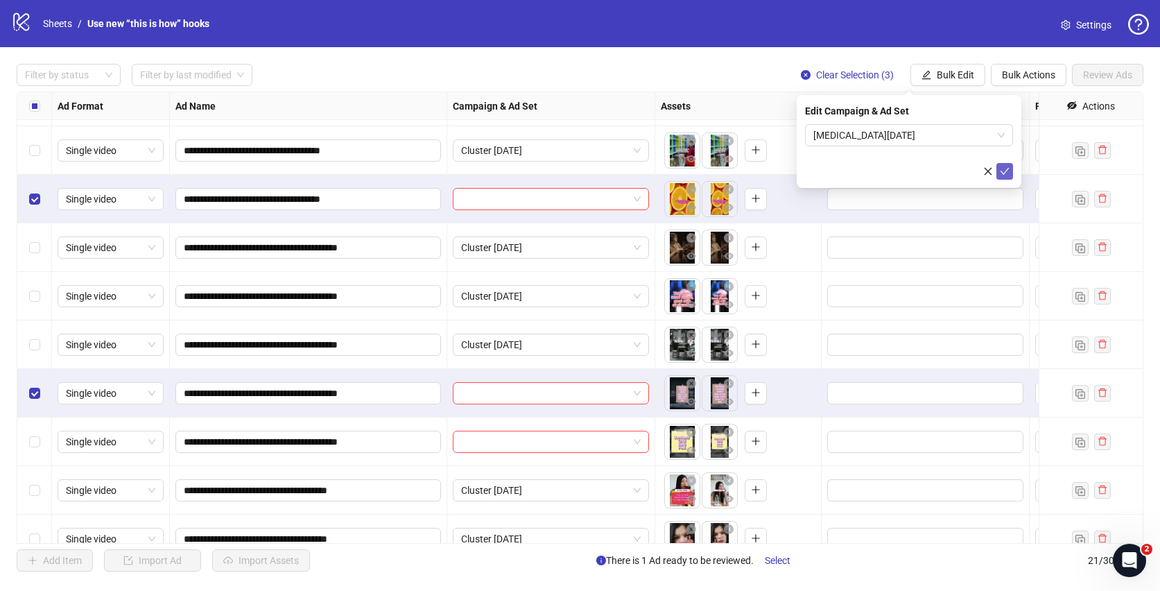
click at [1013, 173] on div "Edit Campaign & Ad Set [MEDICAL_DATA][DATE]" at bounding box center [909, 141] width 225 height 93
click at [1008, 171] on icon "check" at bounding box center [1005, 171] width 10 height 10
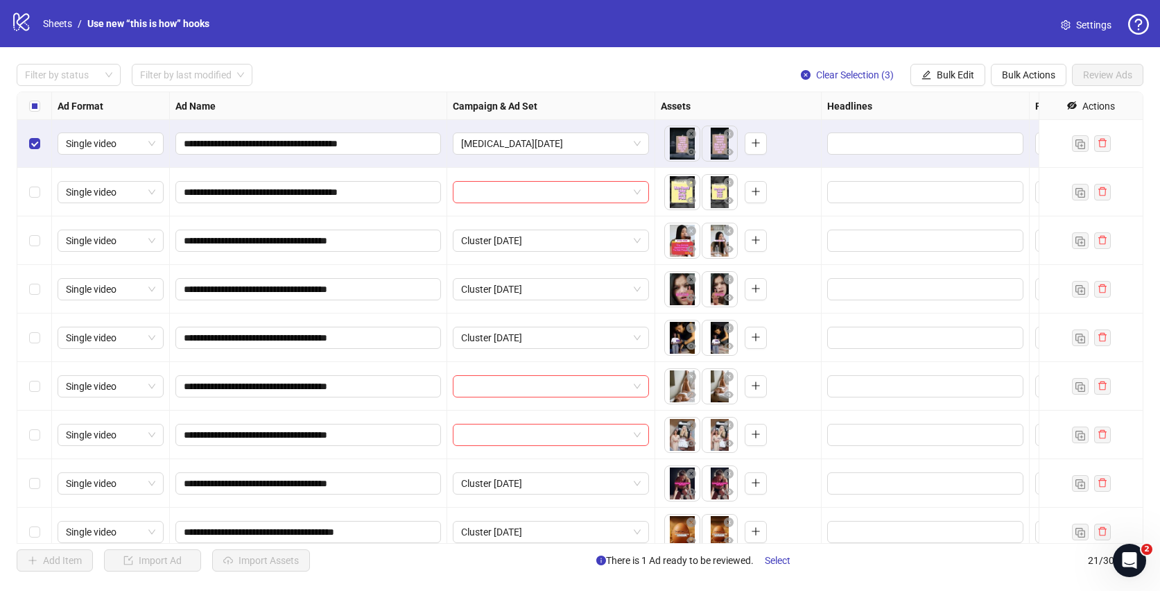
scroll to position [596, 0]
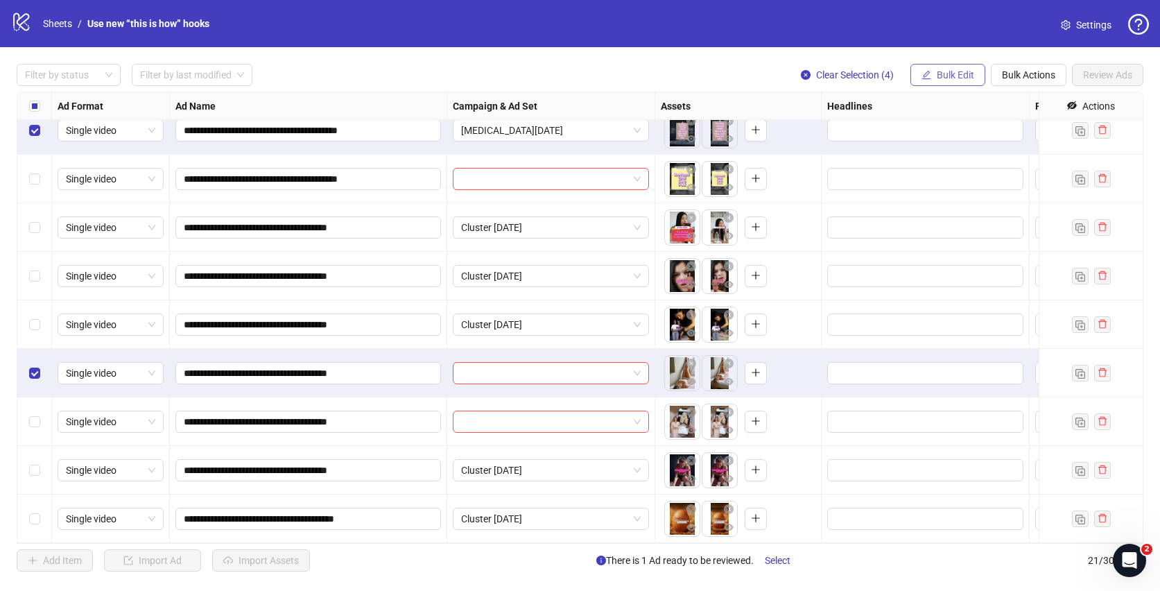
click at [931, 77] on button "Bulk Edit" at bounding box center [948, 75] width 75 height 22
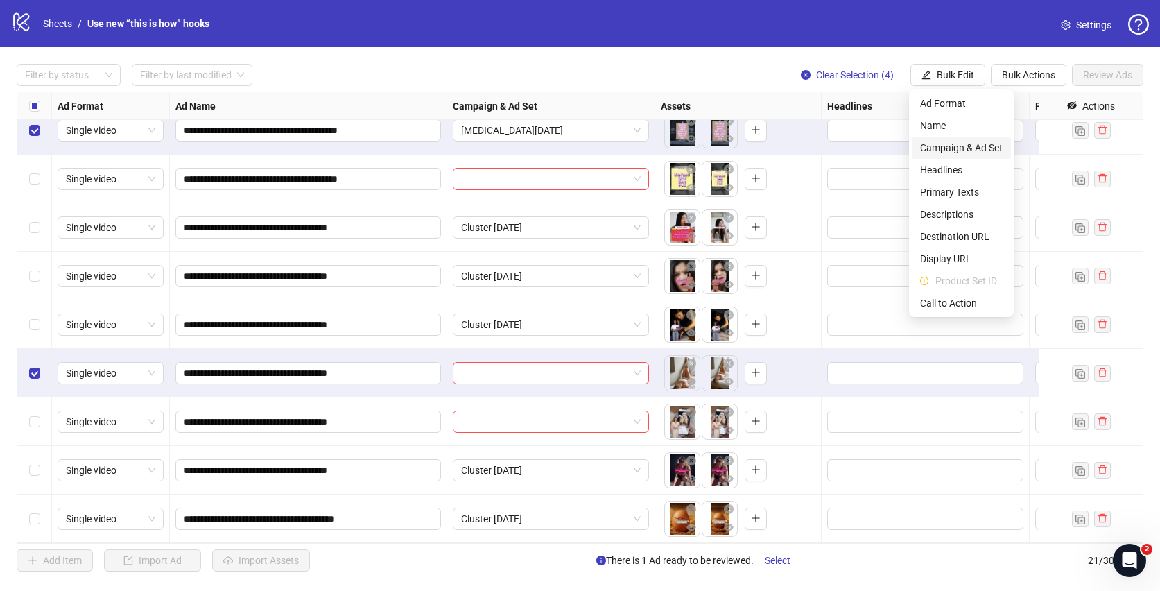
click at [974, 147] on span "Campaign & Ad Set" at bounding box center [961, 147] width 83 height 15
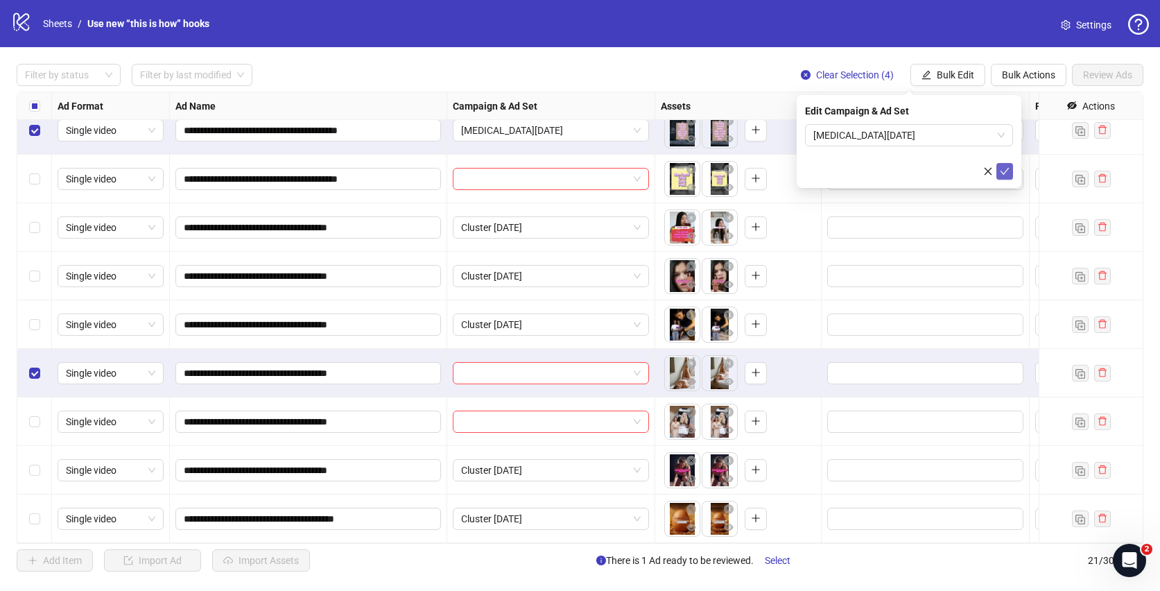
click at [1012, 171] on button "submit" at bounding box center [1005, 171] width 17 height 17
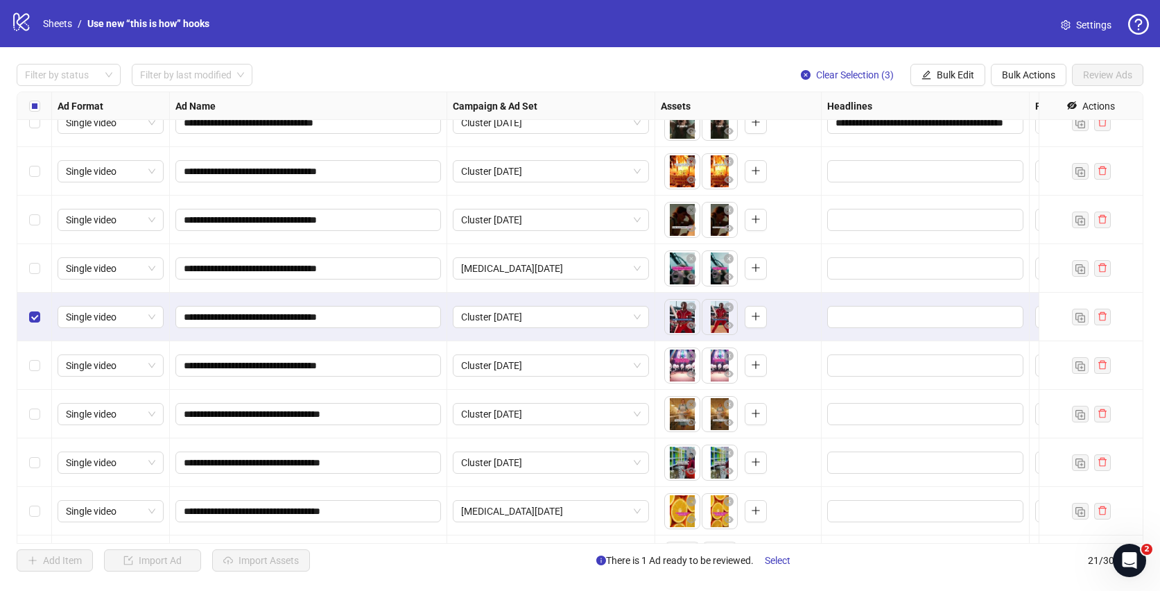
scroll to position [0, 0]
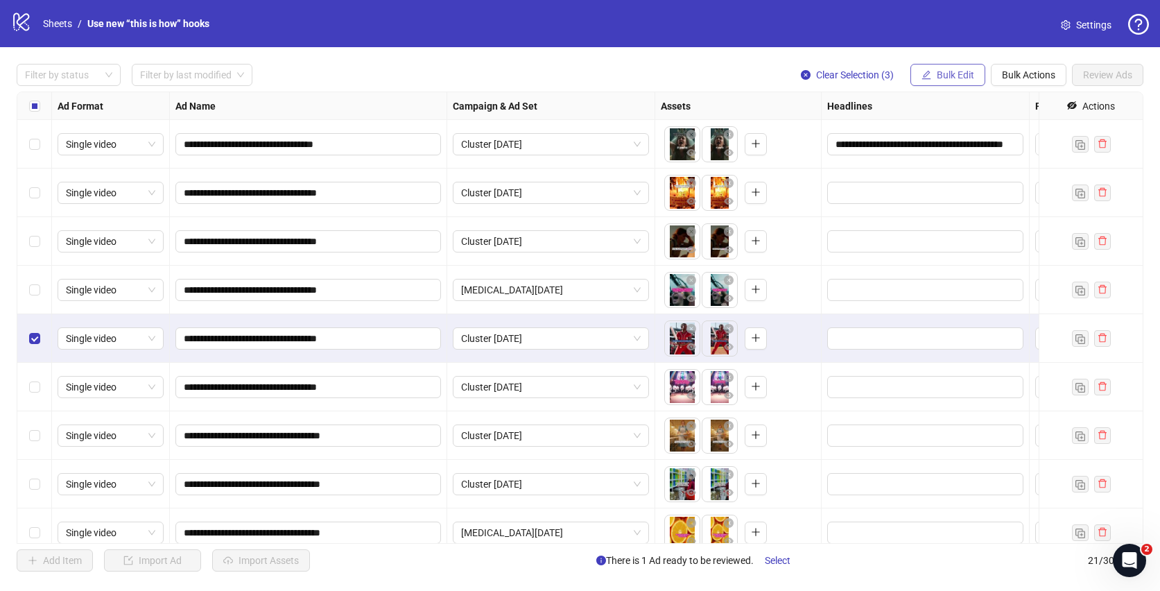
click at [948, 71] on span "Bulk Edit" at bounding box center [955, 74] width 37 height 11
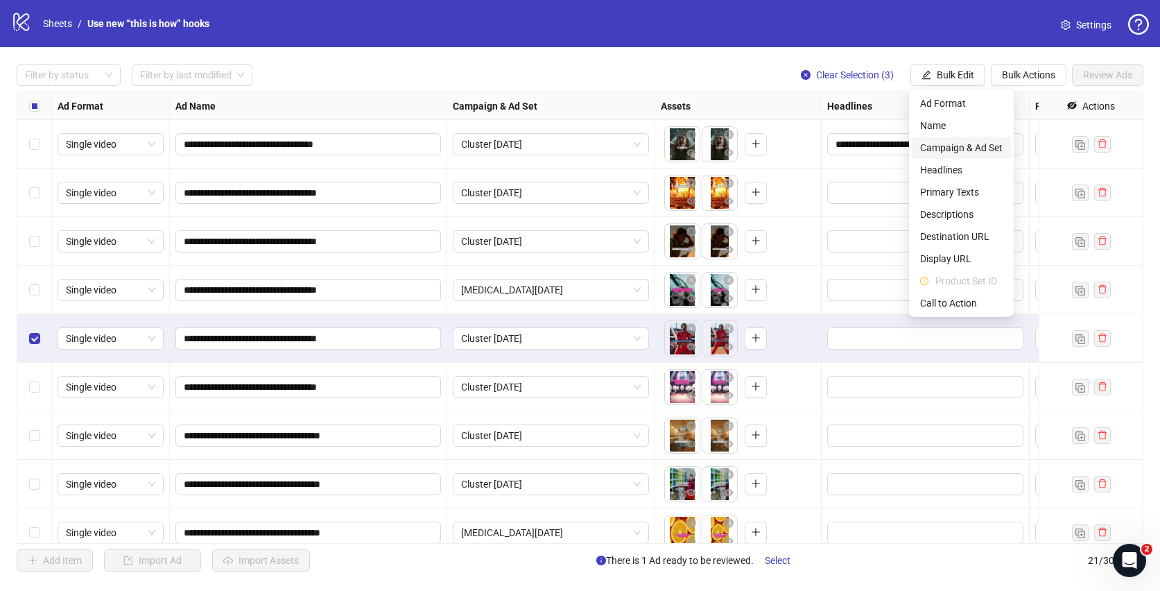
click at [935, 145] on span "Campaign & Ad Set" at bounding box center [961, 147] width 83 height 15
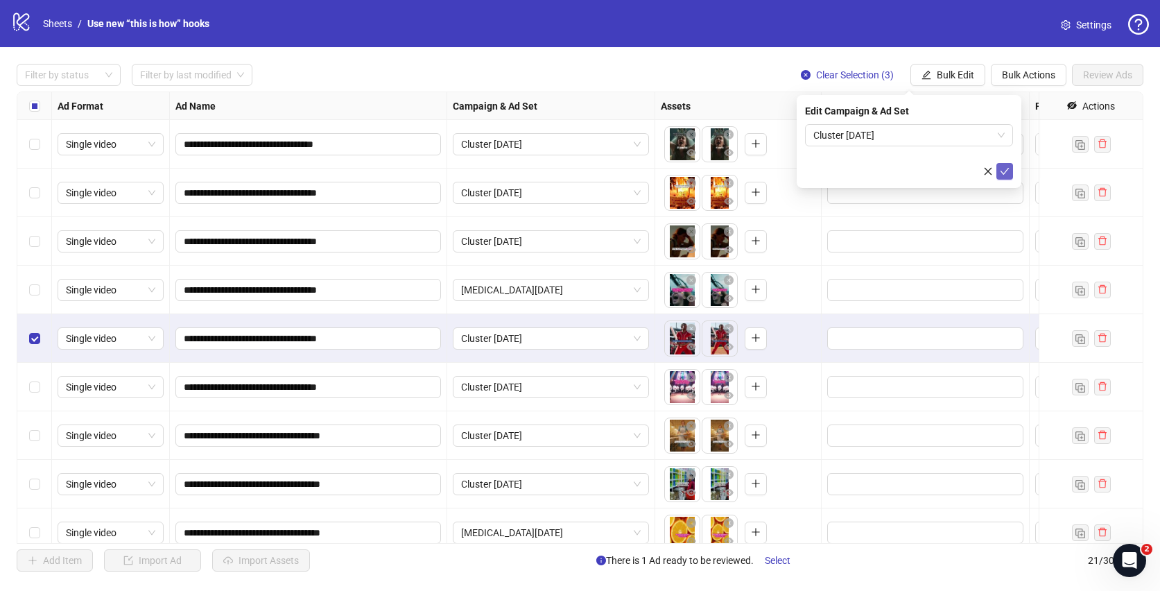
click at [1012, 171] on button "submit" at bounding box center [1005, 171] width 17 height 17
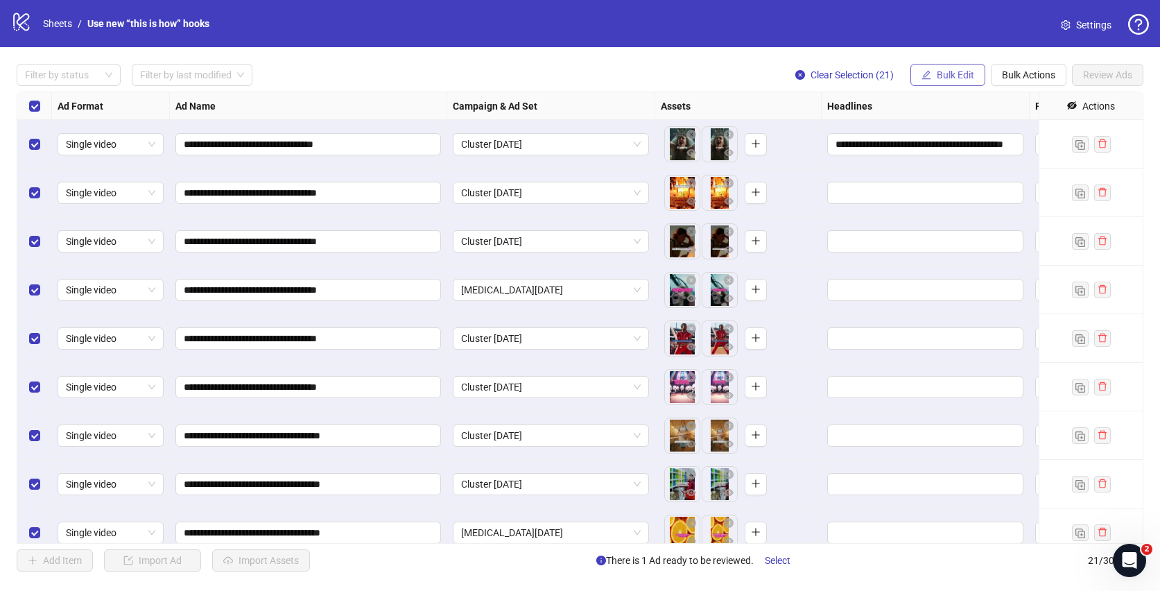
click at [966, 77] on span "Bulk Edit" at bounding box center [955, 74] width 37 height 11
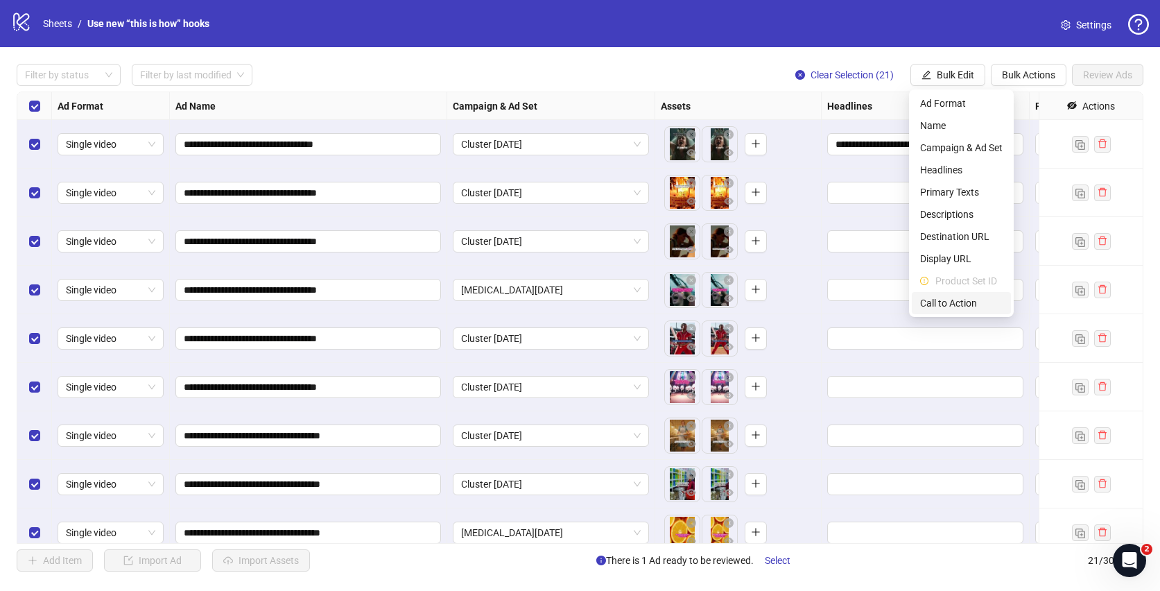
click at [962, 306] on span "Call to Action" at bounding box center [961, 302] width 83 height 15
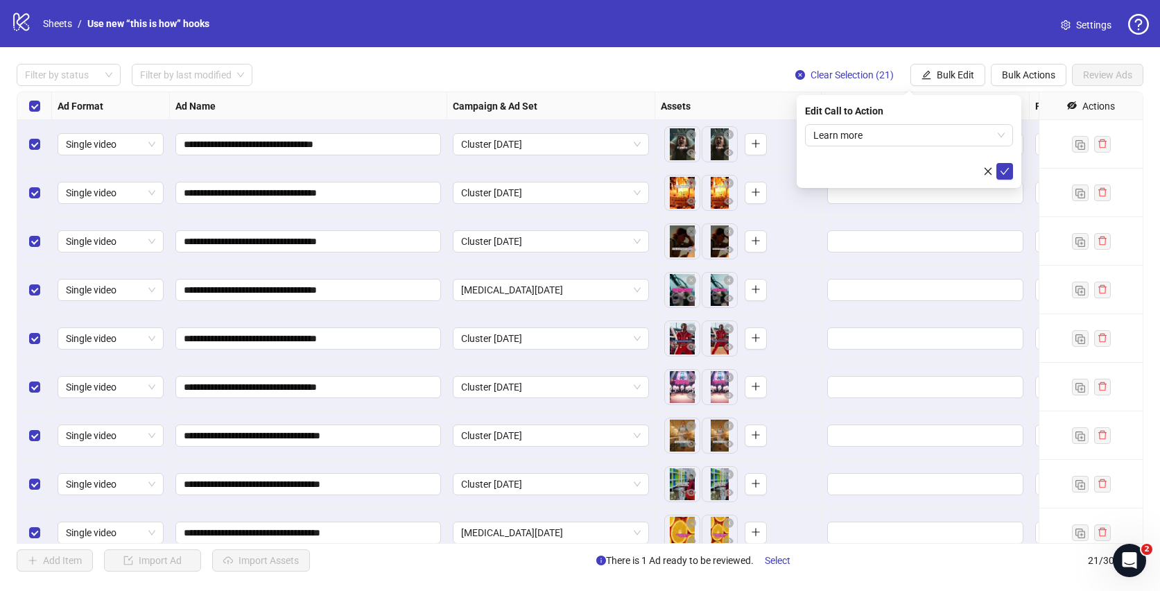
drag, startPoint x: 1009, startPoint y: 171, endPoint x: 999, endPoint y: 148, distance: 24.2
click at [1009, 171] on icon "check" at bounding box center [1005, 171] width 10 height 10
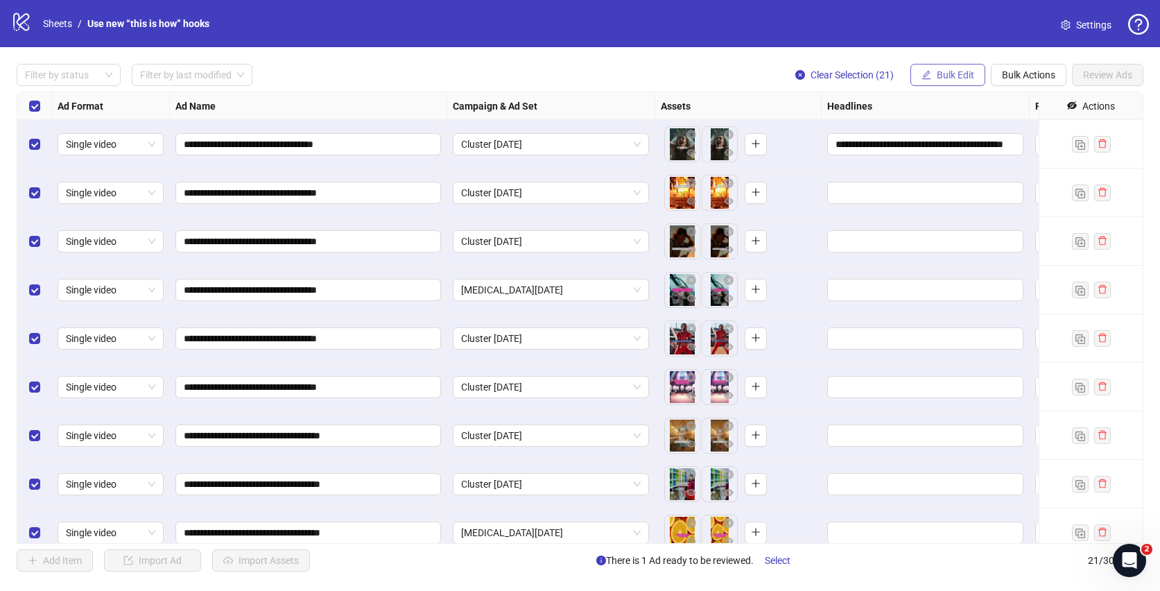
click at [956, 76] on span "Bulk Edit" at bounding box center [955, 74] width 37 height 11
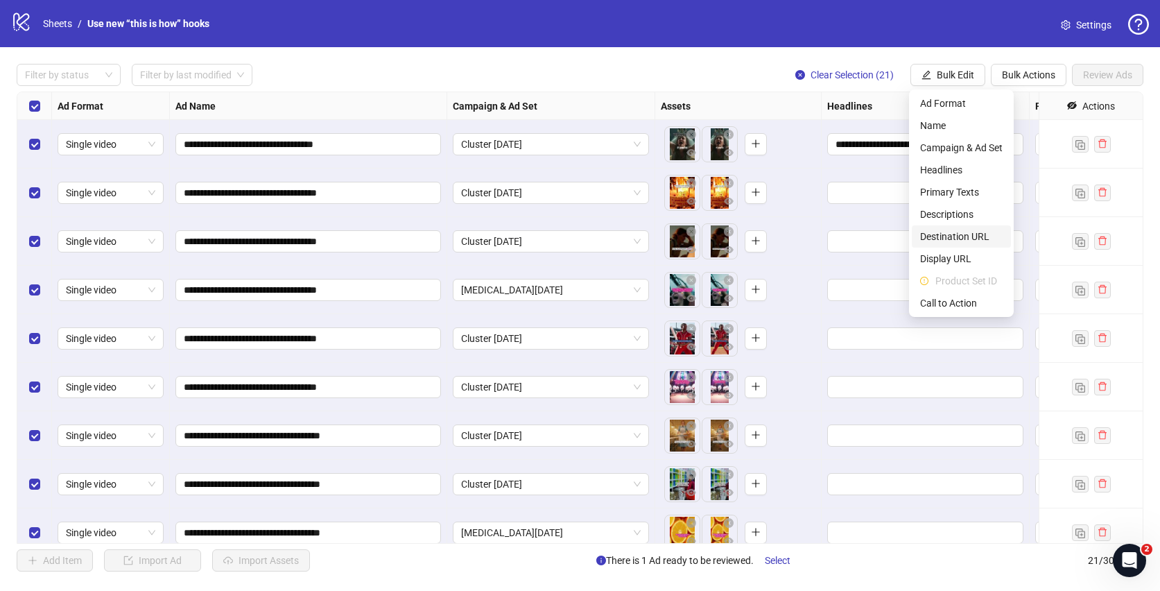
click at [956, 241] on span "Destination URL" at bounding box center [961, 236] width 83 height 15
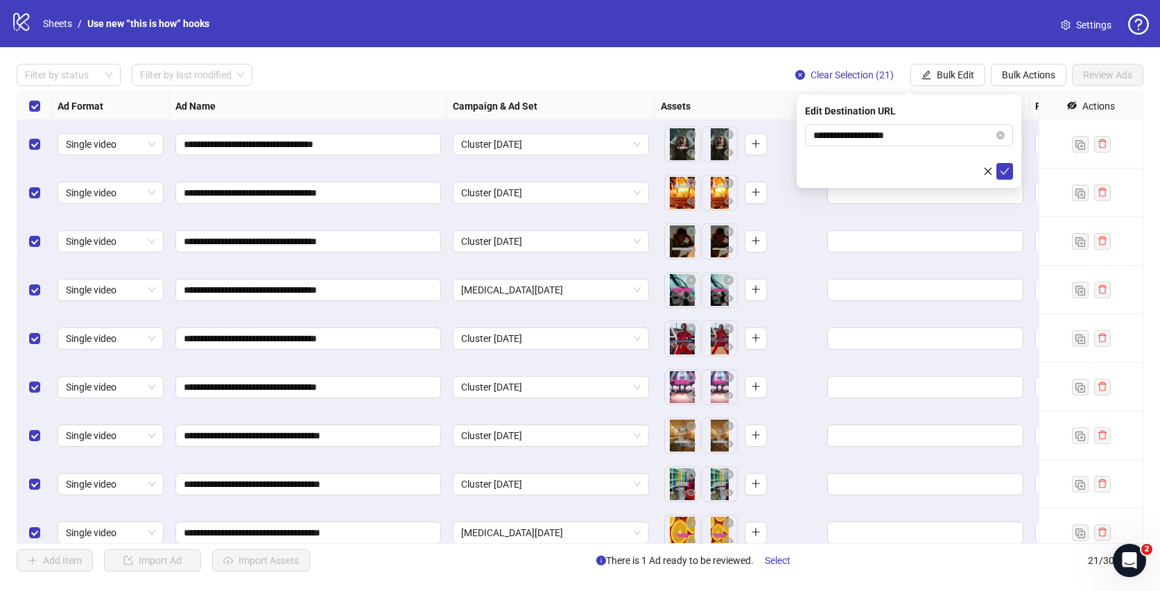
drag, startPoint x: 1003, startPoint y: 170, endPoint x: 963, endPoint y: 98, distance: 82.3
click at [1003, 169] on icon "check" at bounding box center [1005, 171] width 10 height 10
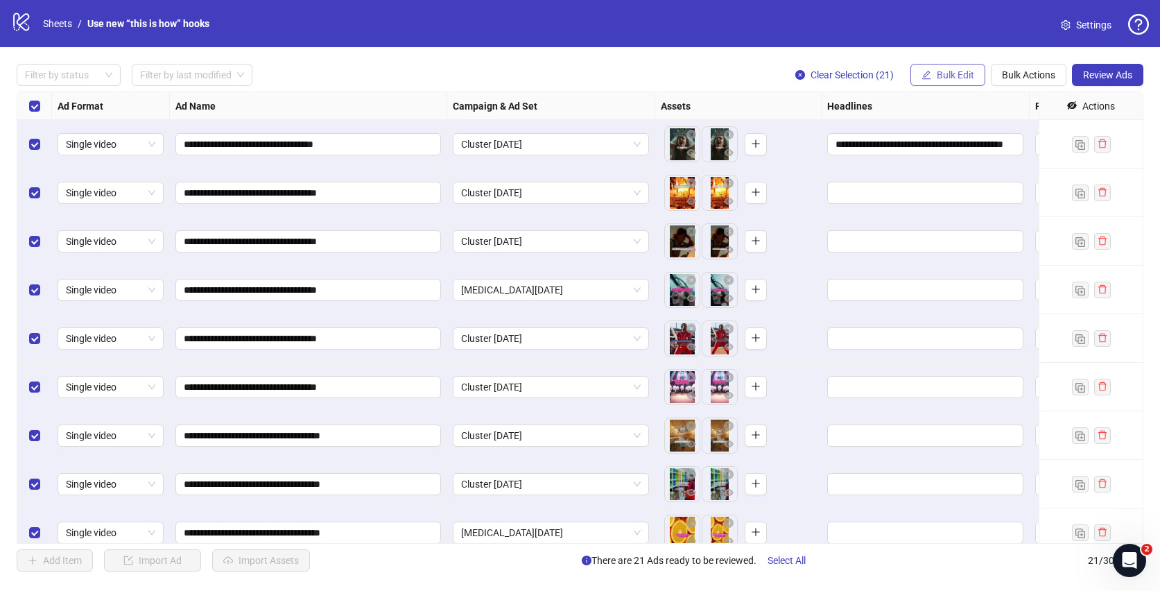
click at [945, 80] on span "Bulk Edit" at bounding box center [955, 74] width 37 height 11
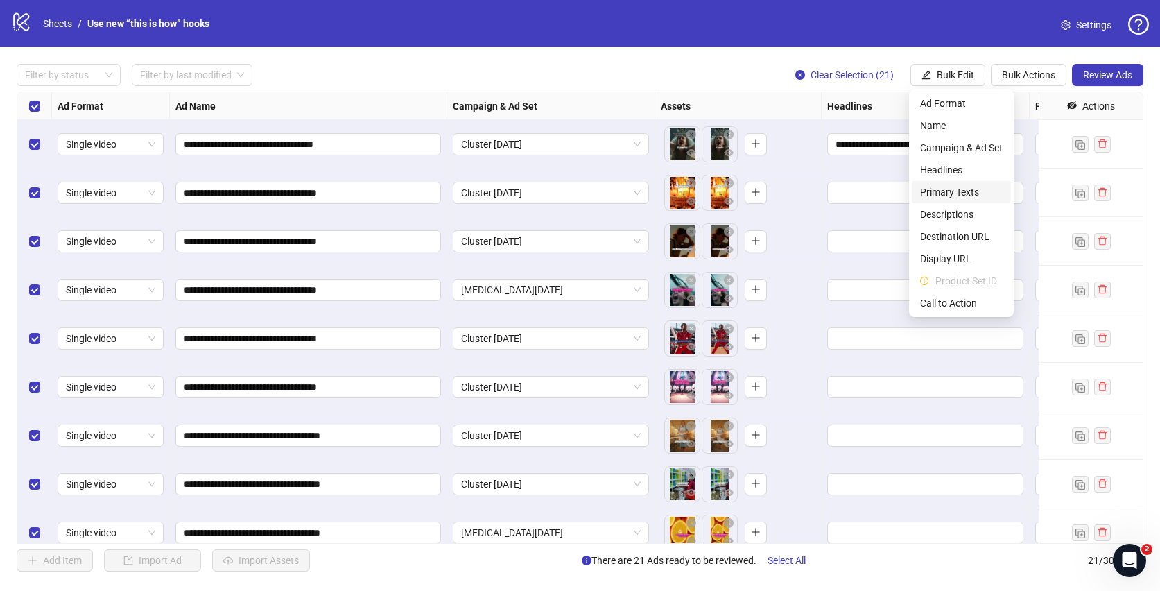
click at [951, 196] on span "Primary Texts" at bounding box center [961, 191] width 83 height 15
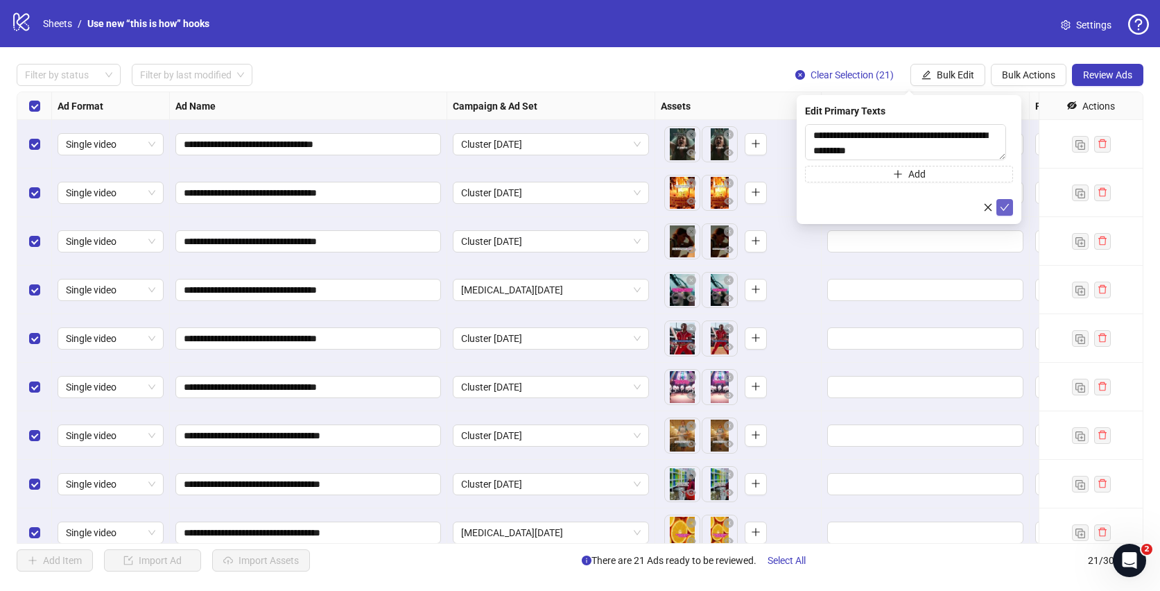
click at [1006, 209] on icon "check" at bounding box center [1005, 207] width 10 height 10
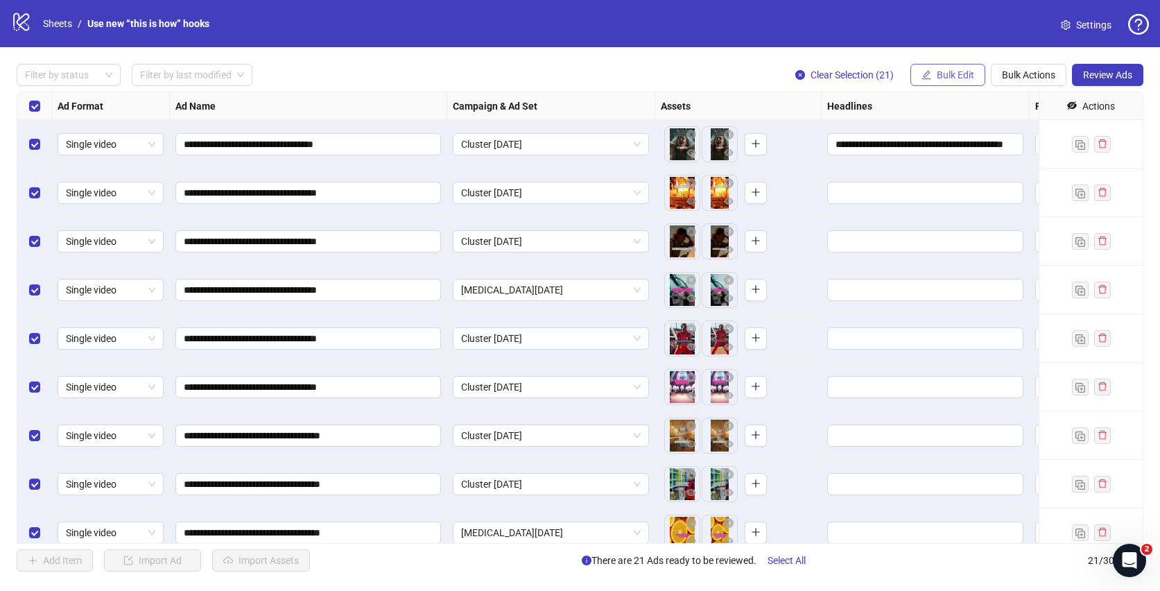
click at [940, 72] on span "Bulk Edit" at bounding box center [955, 74] width 37 height 11
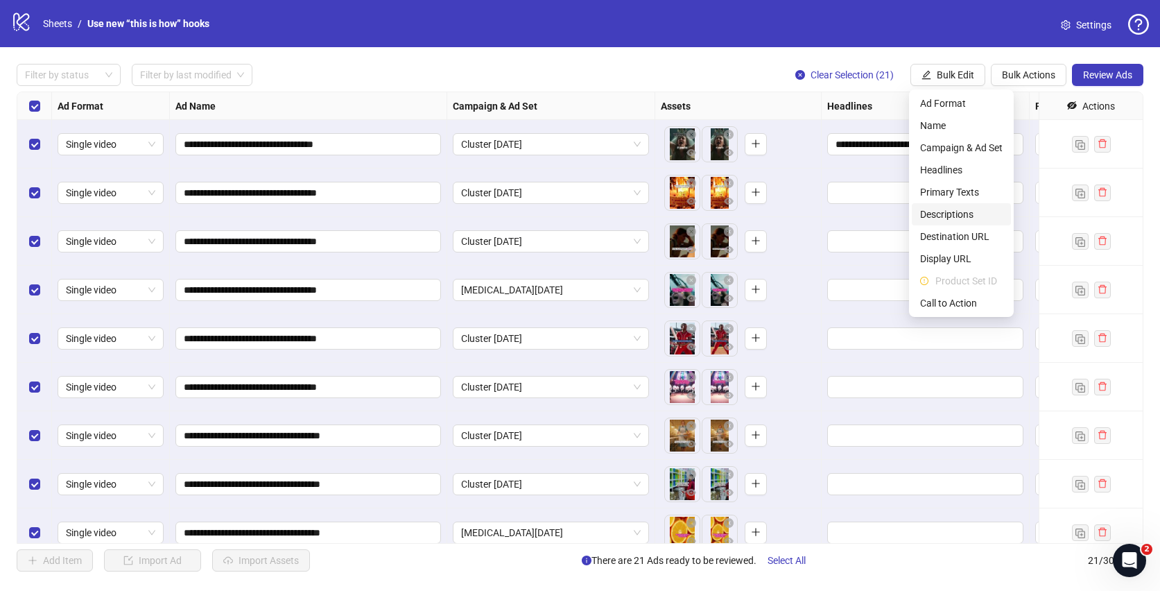
click at [945, 218] on span "Descriptions" at bounding box center [961, 214] width 83 height 15
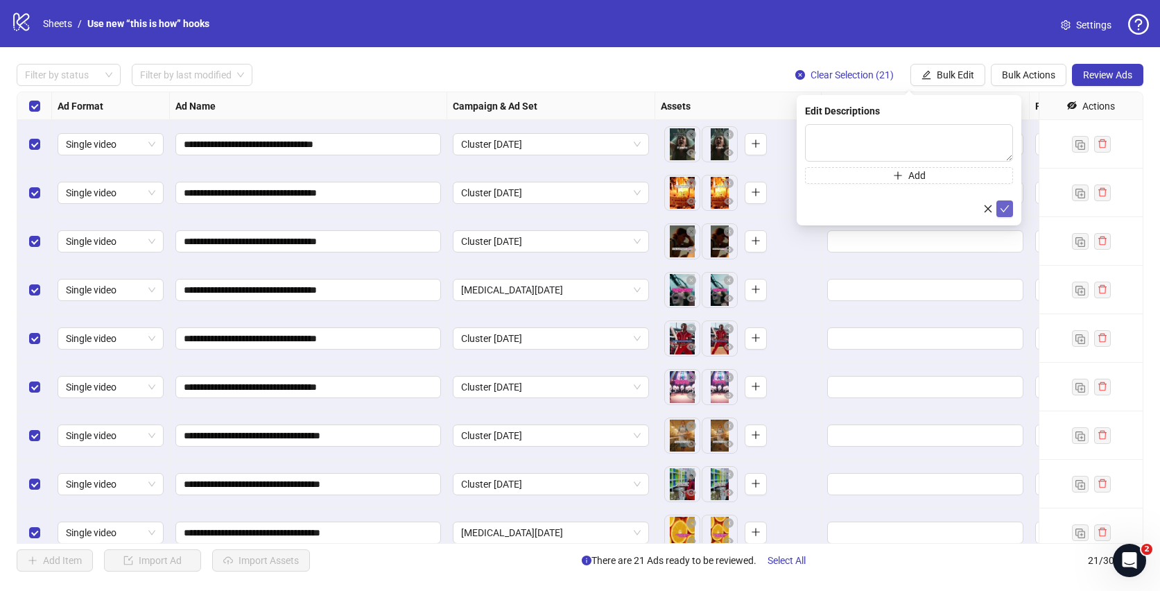
click at [1008, 210] on icon "check" at bounding box center [1005, 209] width 10 height 10
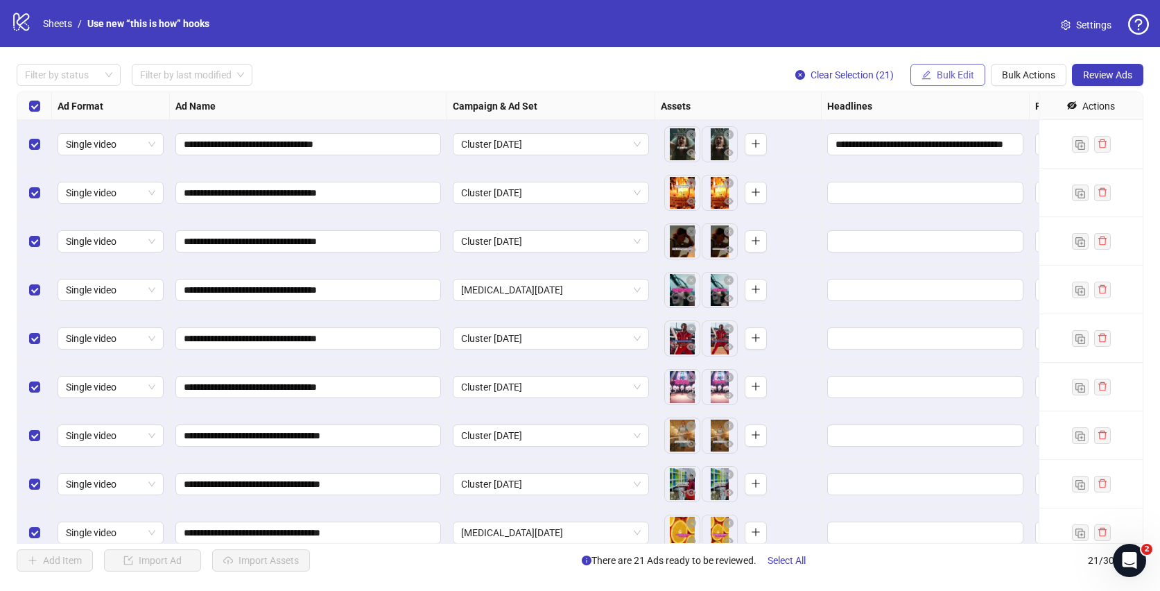
click at [949, 72] on span "Bulk Edit" at bounding box center [955, 74] width 37 height 11
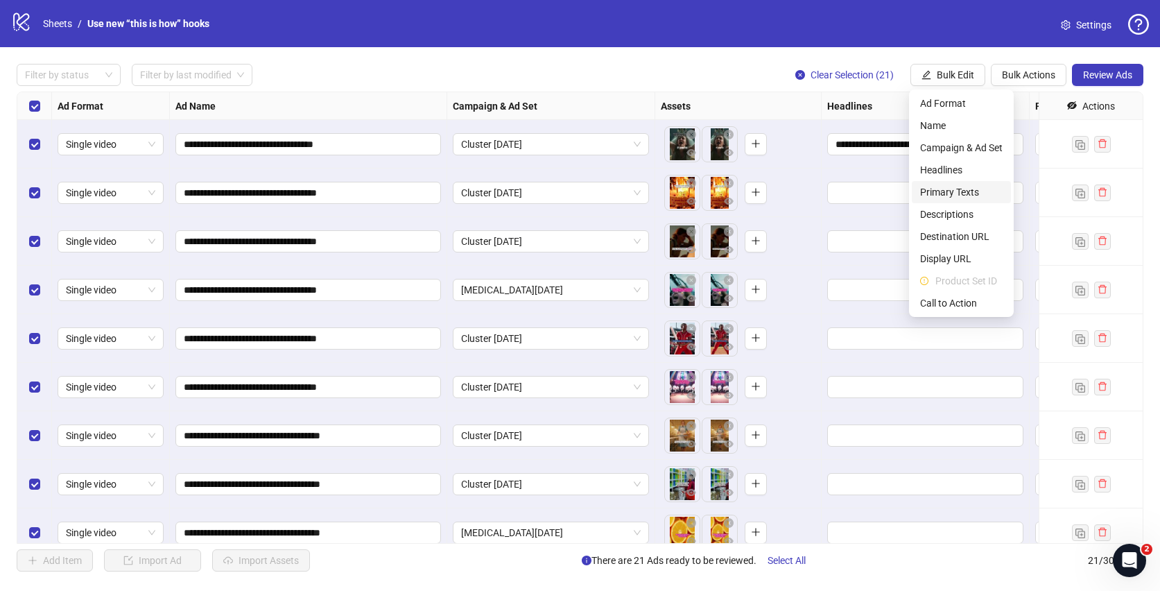
click at [958, 187] on span "Primary Texts" at bounding box center [961, 191] width 83 height 15
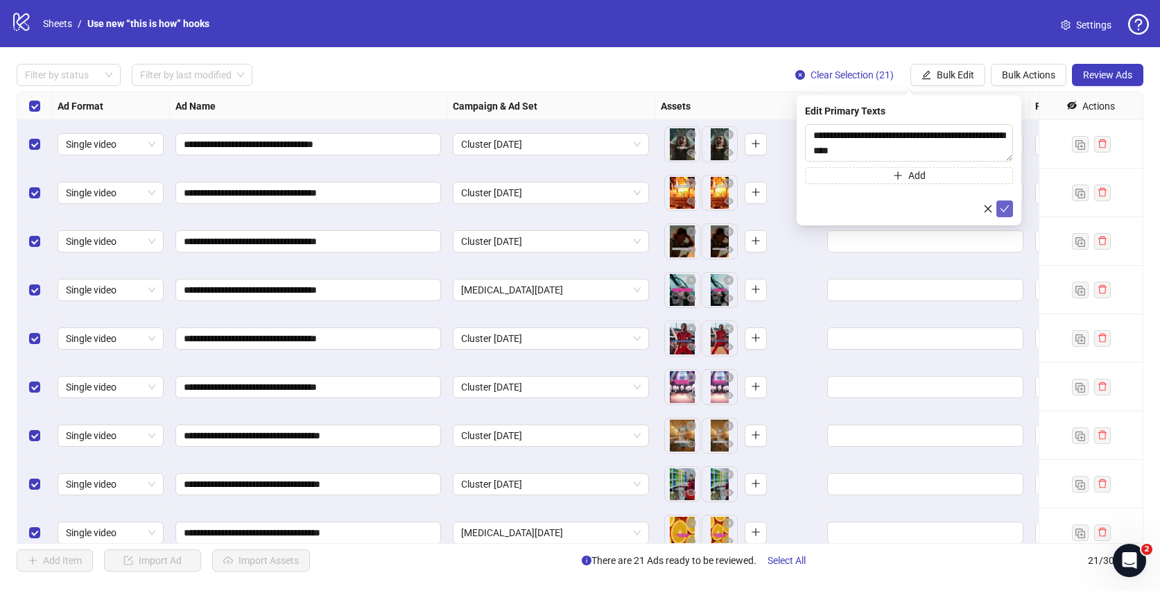
click at [1005, 211] on icon "check" at bounding box center [1005, 209] width 10 height 10
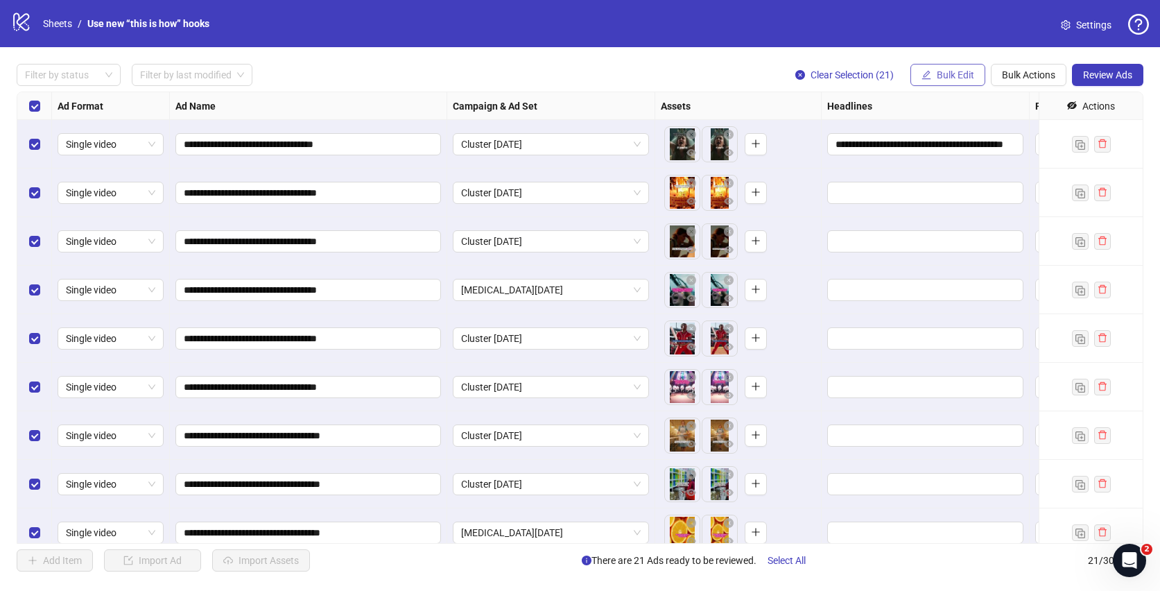
click at [939, 69] on span "Bulk Edit" at bounding box center [955, 74] width 37 height 11
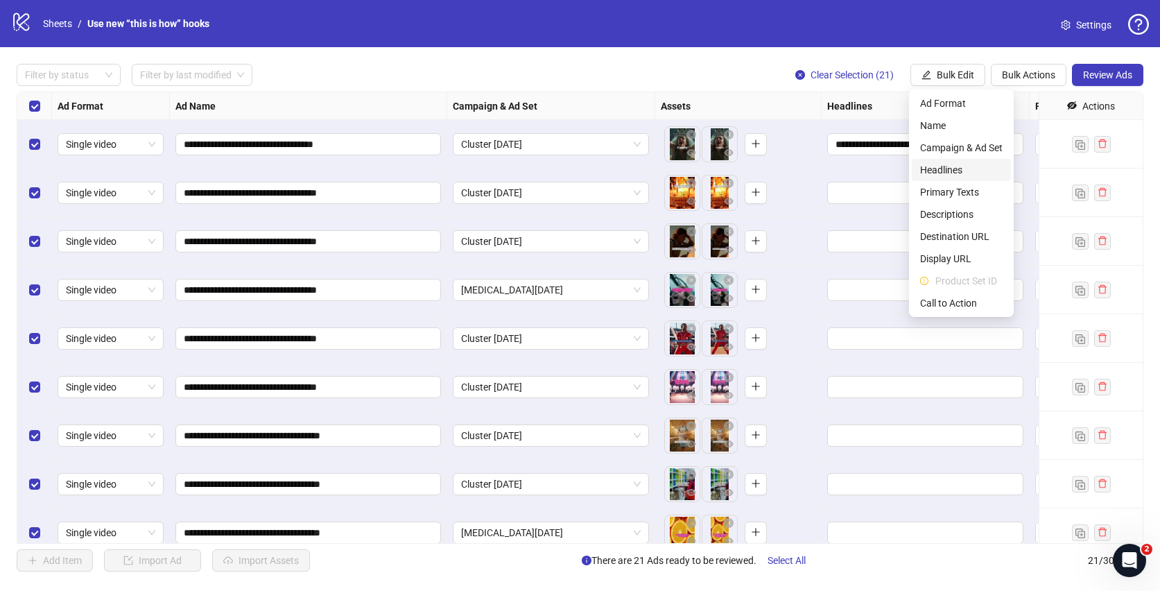
click at [943, 165] on span "Headlines" at bounding box center [961, 169] width 83 height 15
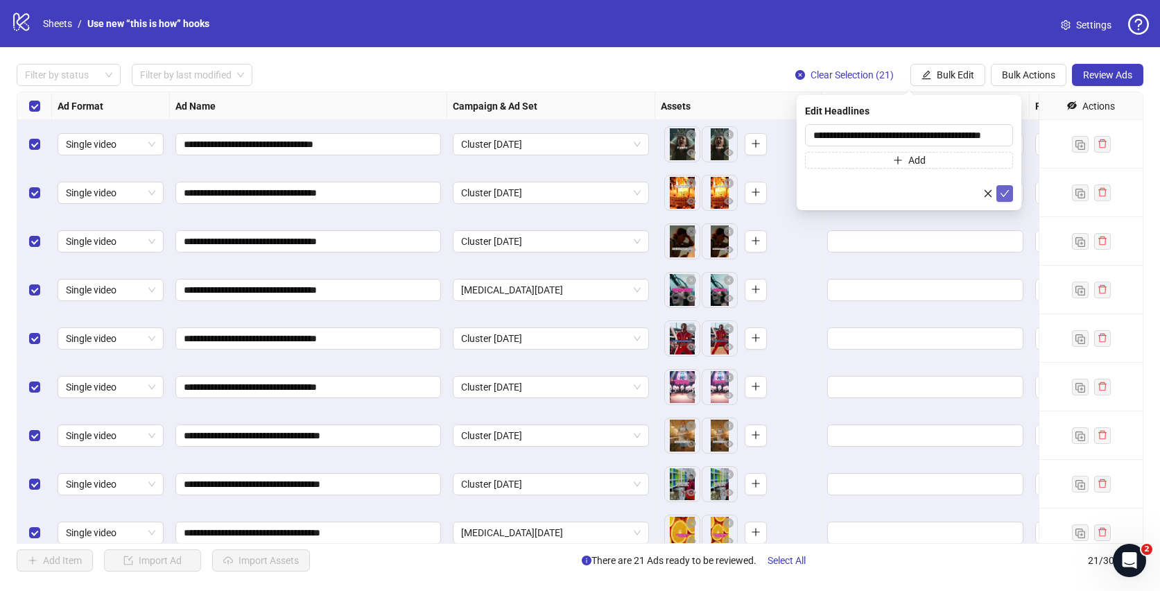
click at [1007, 186] on button "submit" at bounding box center [1005, 193] width 17 height 17
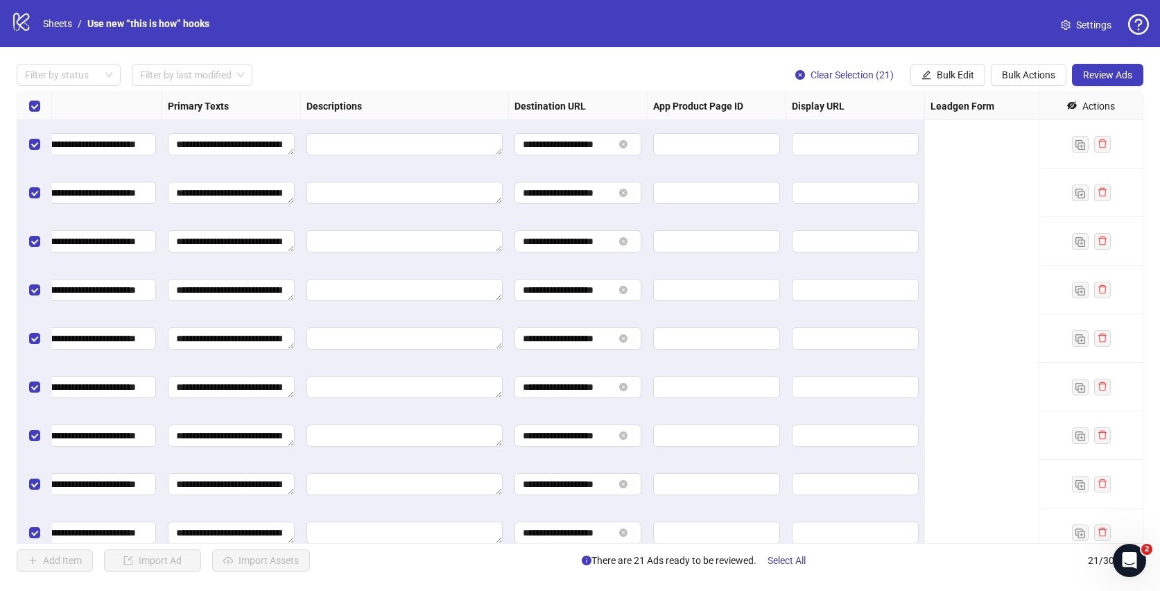
scroll to position [0, 1142]
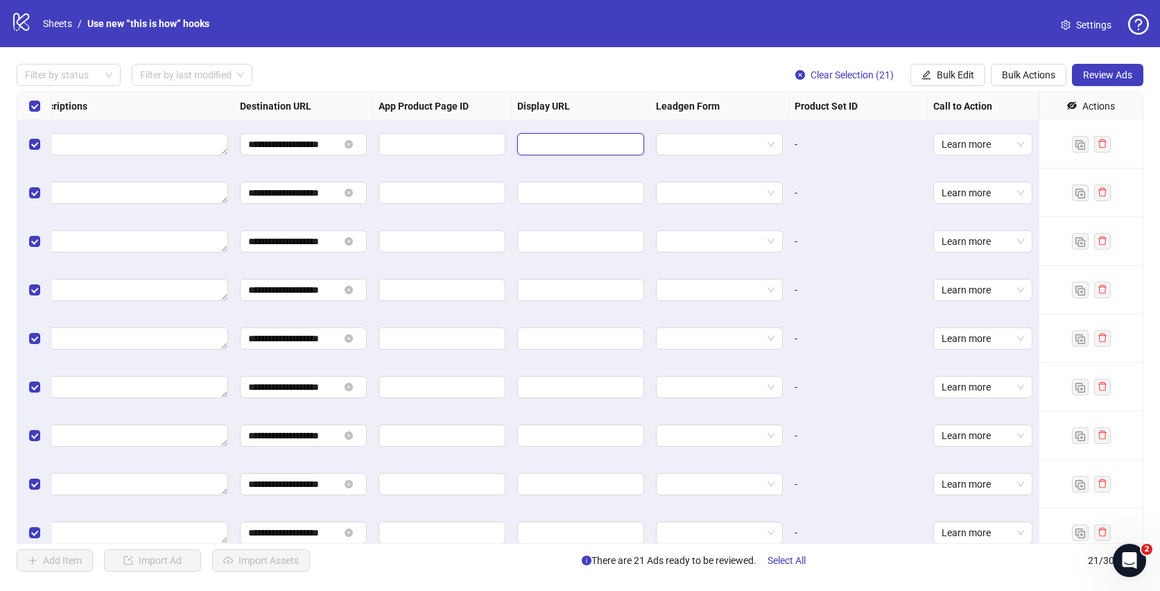
click at [602, 145] on input "text" at bounding box center [579, 144] width 107 height 15
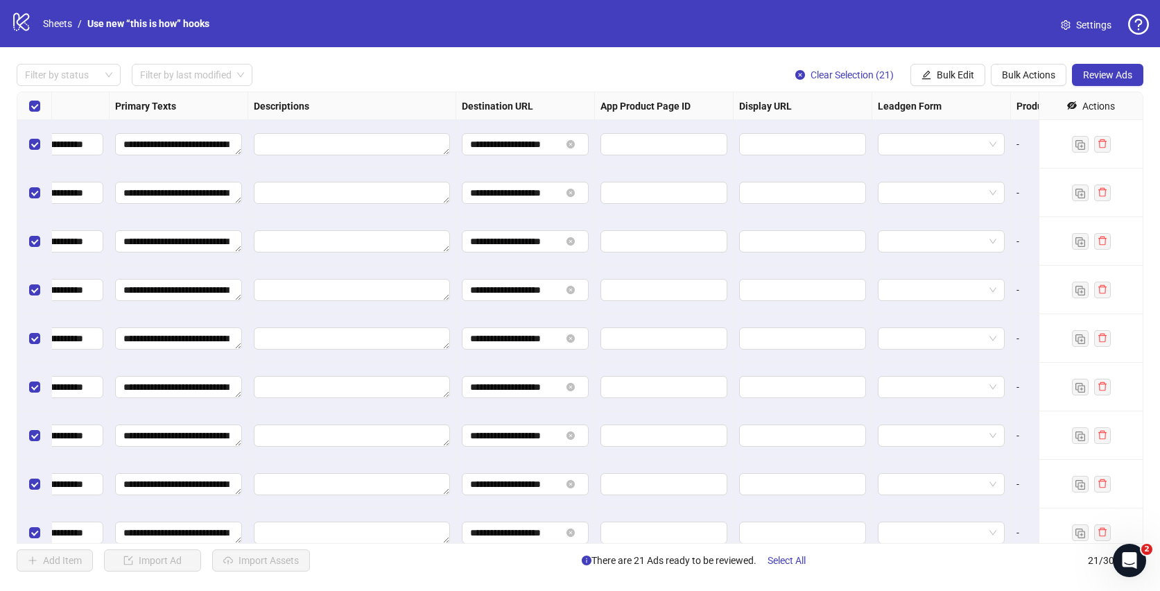
scroll to position [0, 923]
click at [833, 139] on input "text" at bounding box center [798, 144] width 107 height 15
type input "********"
click at [941, 66] on button "Bulk Edit" at bounding box center [948, 75] width 75 height 22
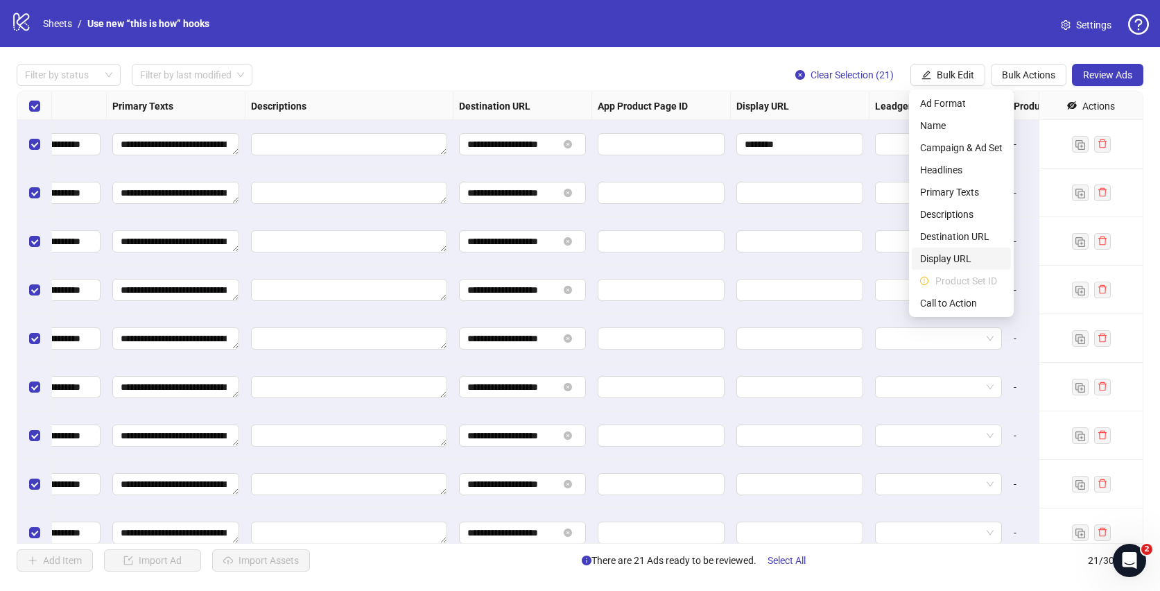
click at [950, 259] on span "Display URL" at bounding box center [961, 258] width 83 height 15
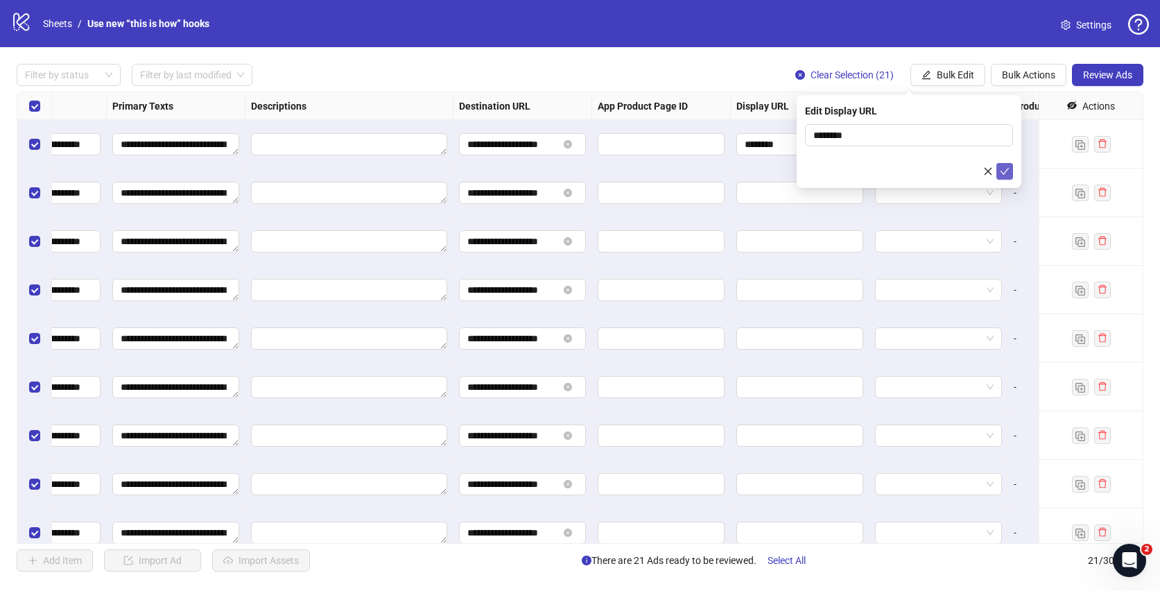
click at [1008, 172] on icon "check" at bounding box center [1005, 171] width 10 height 10
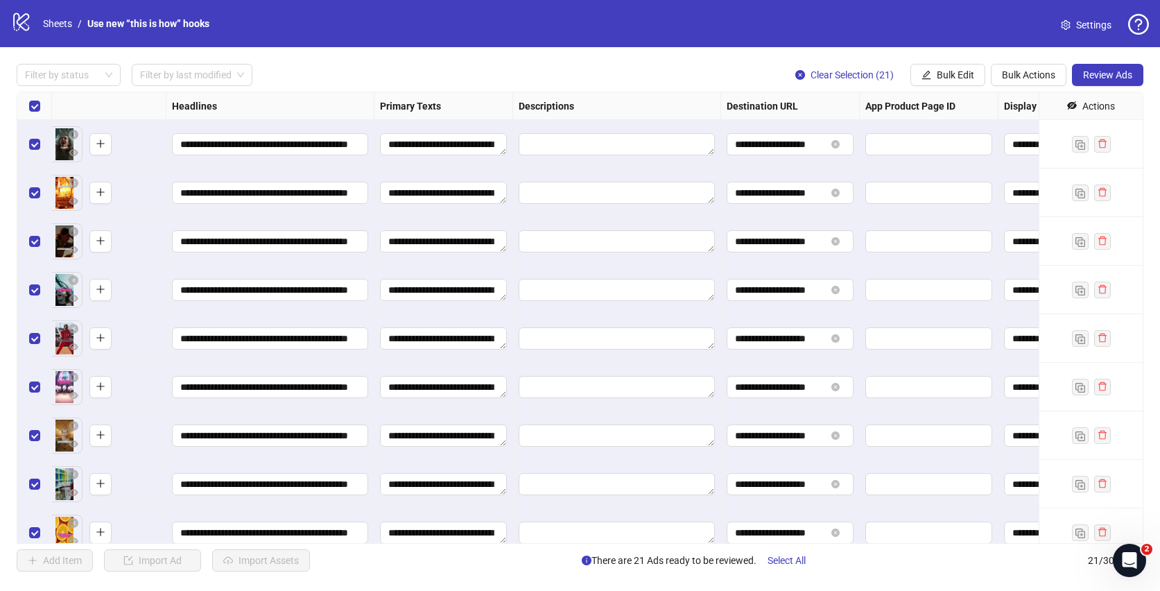
scroll to position [0, 1142]
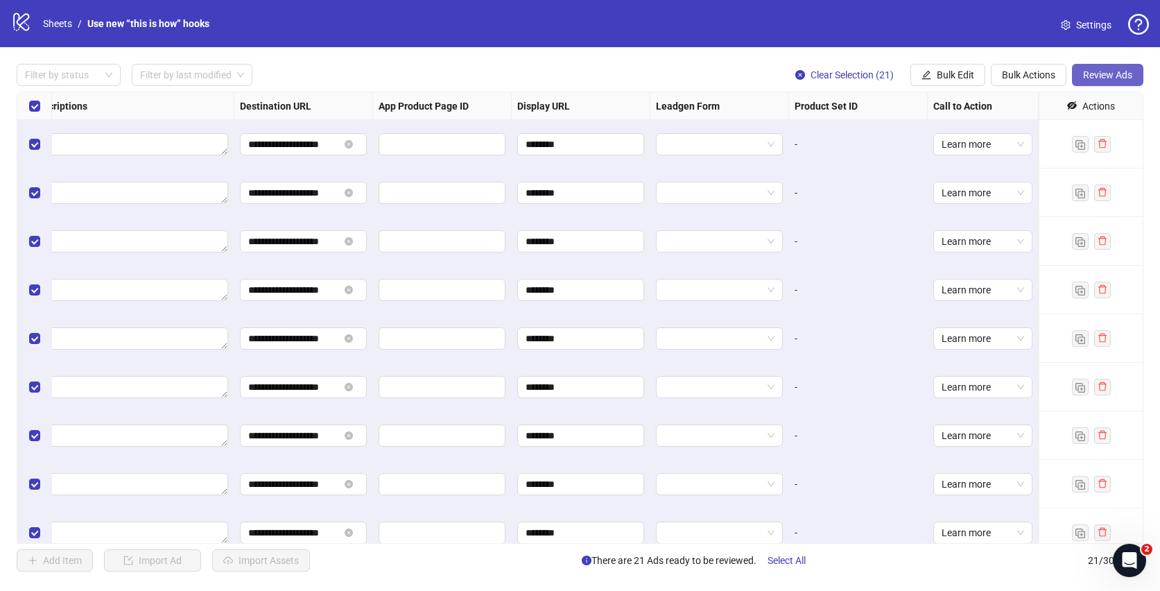
click at [1107, 78] on span "Review Ads" at bounding box center [1107, 74] width 49 height 11
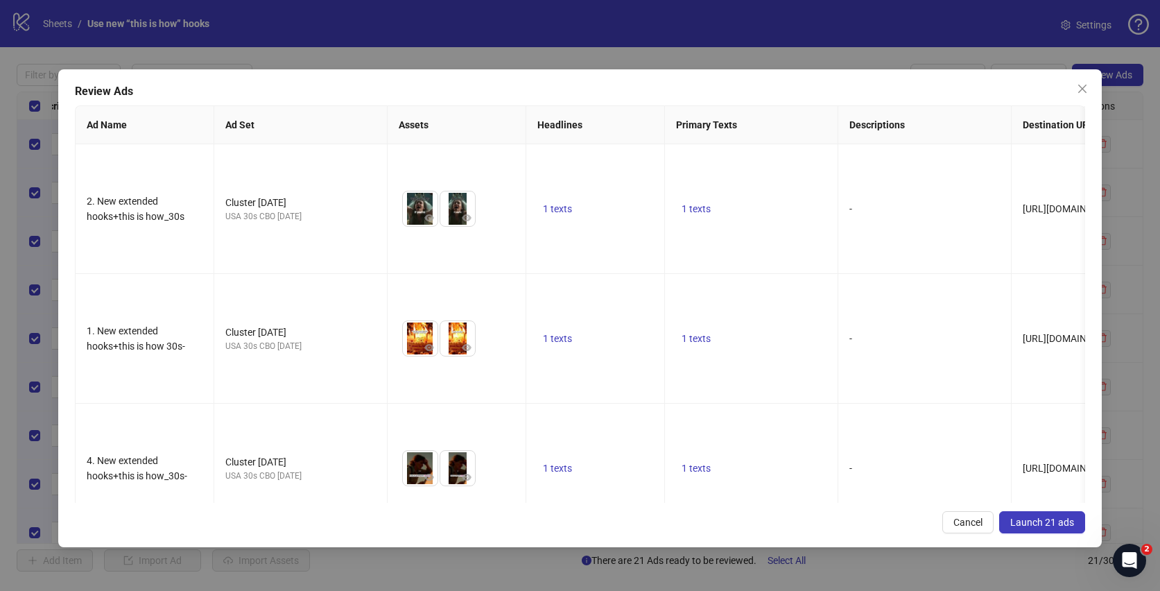
click at [1046, 517] on span "Launch 21 ads" at bounding box center [1042, 522] width 64 height 11
